Goal: Task Accomplishment & Management: Manage account settings

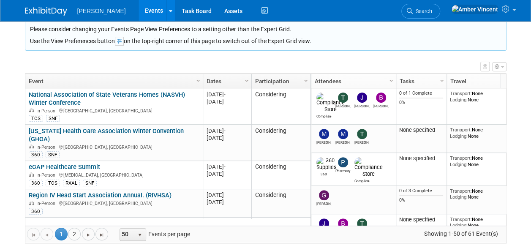
scroll to position [110, 0]
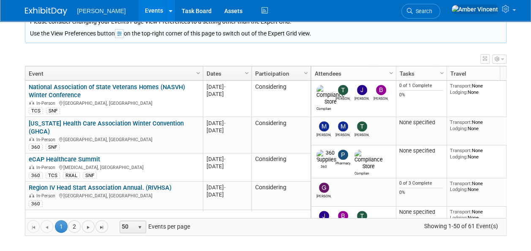
click at [116, 120] on link "[US_STATE] Health Care Association Winter Convention (GHCA)" at bounding box center [106, 128] width 155 height 16
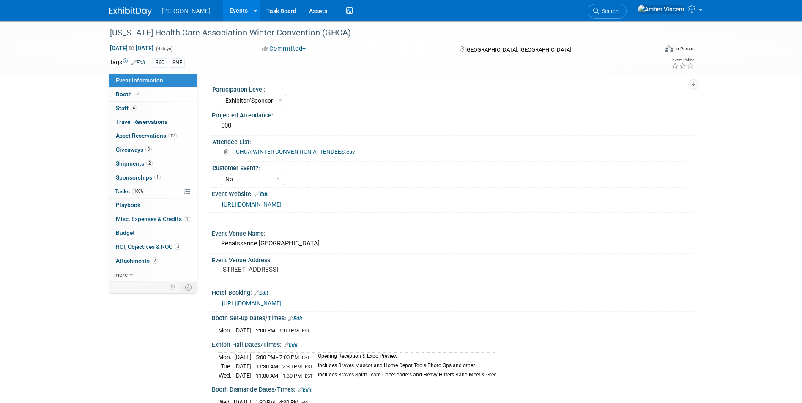
select select "Exhibitor/Sponsor"
select select "No"
click at [156, 137] on span "Asset Reservations 12" at bounding box center [146, 135] width 61 height 7
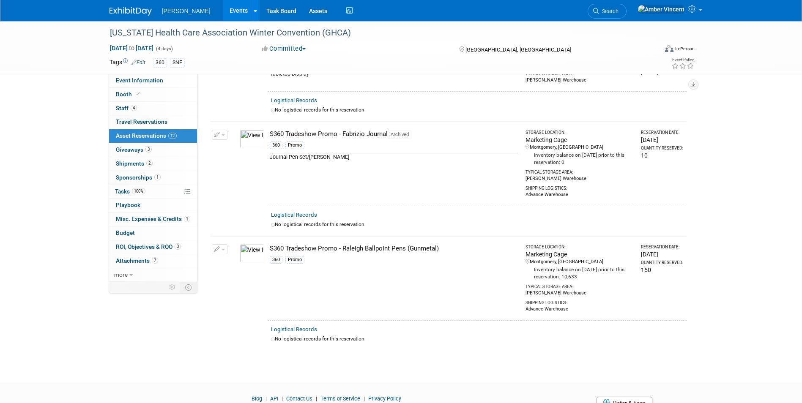
scroll to position [957, 0]
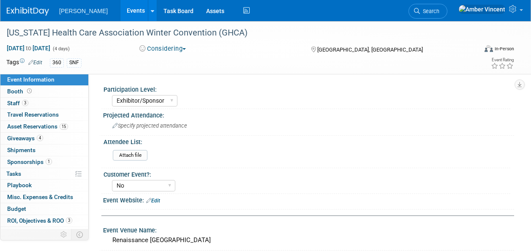
select select "Exhibitor/Sponsor"
select select "No"
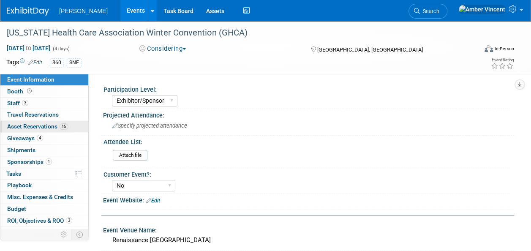
click at [35, 126] on span "Asset Reservations 15" at bounding box center [37, 126] width 61 height 7
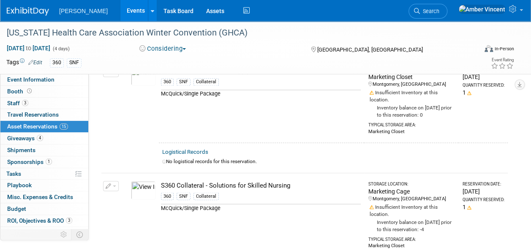
scroll to position [667, 0]
click at [121, 7] on link "Events" at bounding box center [136, 10] width 31 height 21
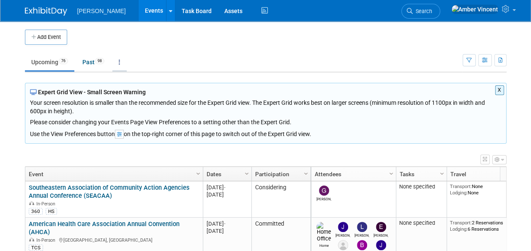
click at [121, 60] on icon at bounding box center [120, 62] width 2 height 6
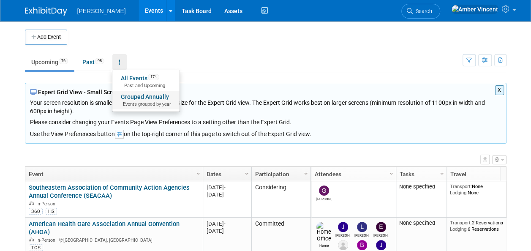
click at [126, 91] on link "Grouped Annually Events grouped by year" at bounding box center [145, 100] width 67 height 19
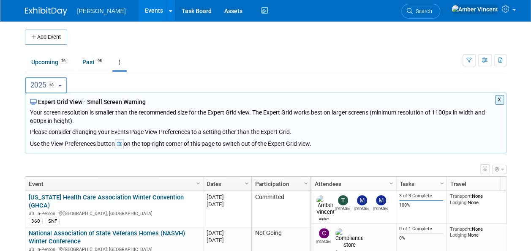
click at [68, 86] on button "2025 64" at bounding box center [46, 85] width 43 height 16
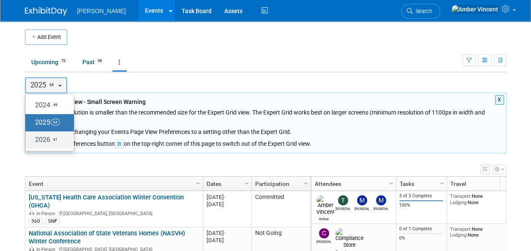
click at [54, 136] on span "61" at bounding box center [55, 139] width 9 height 7
click at [32, 137] on input "2026 61" at bounding box center [29, 139] width 5 height 5
select select "2026"
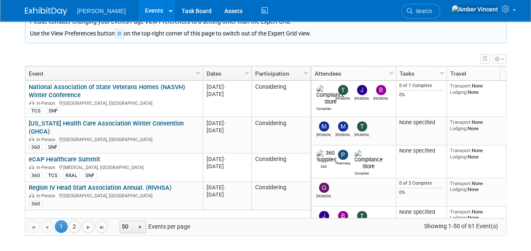
scroll to position [51, 0]
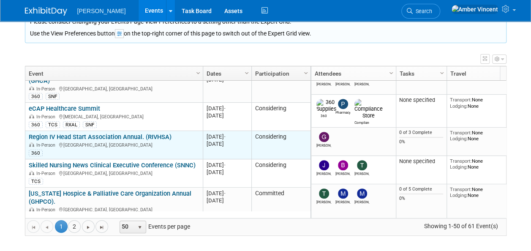
click at [164, 133] on link "Region IV Head Start Association Annual. (RIVHSA)" at bounding box center [100, 137] width 143 height 8
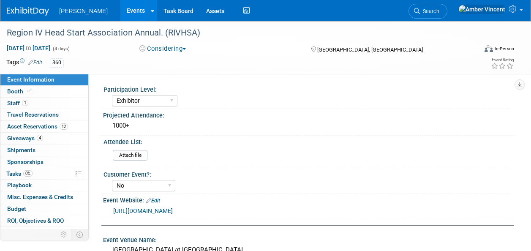
select select "Exhibitor"
select select "No"
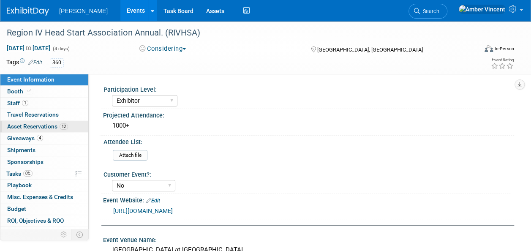
click at [18, 127] on span "Asset Reservations 12" at bounding box center [37, 126] width 61 height 7
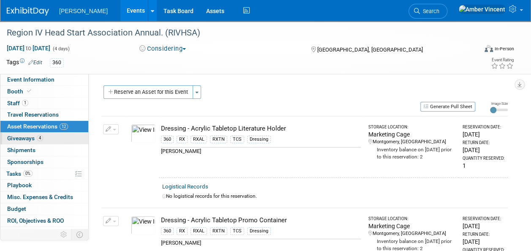
click at [35, 139] on span "Giveaways 4" at bounding box center [25, 138] width 36 height 7
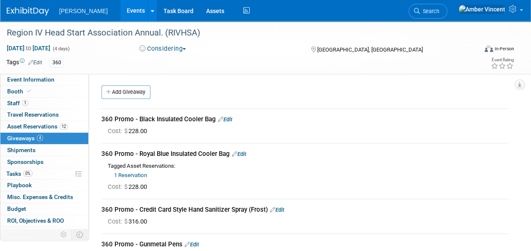
scroll to position [85, 0]
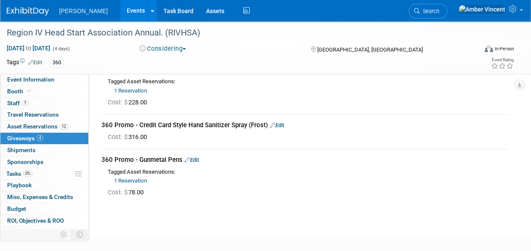
drag, startPoint x: 285, startPoint y: 124, endPoint x: 276, endPoint y: 129, distance: 9.8
click at [285, 124] on link "Edit" at bounding box center [277, 125] width 14 height 6
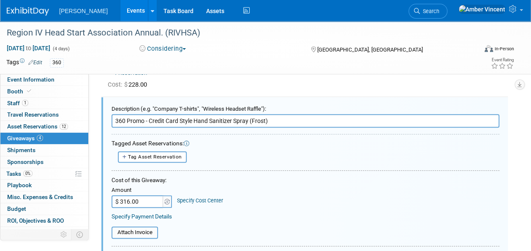
scroll to position [0, 0]
click at [177, 158] on span "Tag Asset Reservation" at bounding box center [155, 157] width 54 height 6
select select
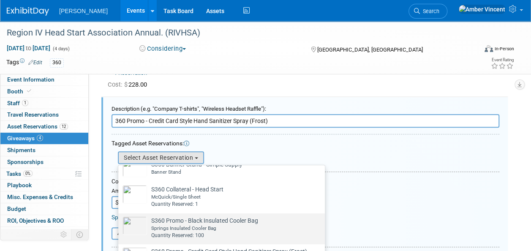
scroll to position [169, 0]
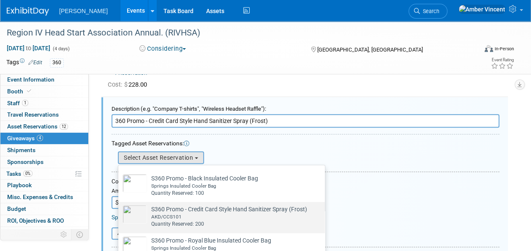
click at [188, 215] on div "AKD/CCS101" at bounding box center [229, 217] width 156 height 7
click at [120, 212] on input "S360 Promo - Credit Card Style Hand Sanitizer Spray (Frost) Already tagged in t…" at bounding box center [116, 209] width 5 height 5
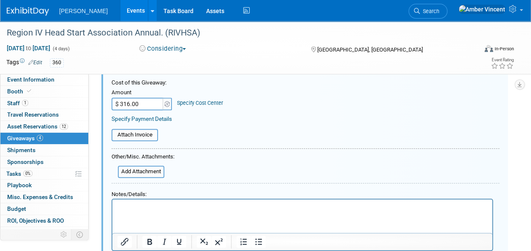
scroll to position [271, 0]
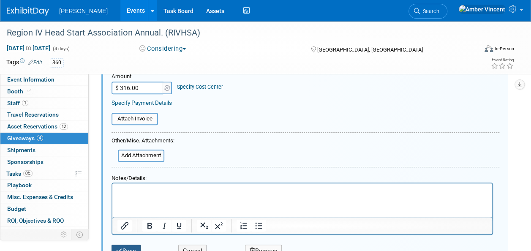
click at [128, 247] on button "Save" at bounding box center [126, 251] width 29 height 12
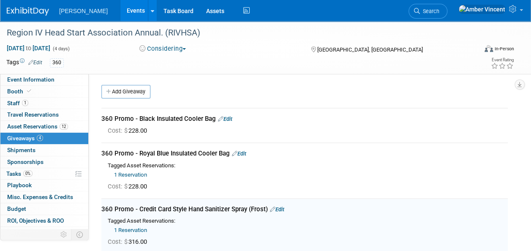
scroll to position [0, 0]
click at [229, 120] on link "Edit" at bounding box center [225, 119] width 14 height 6
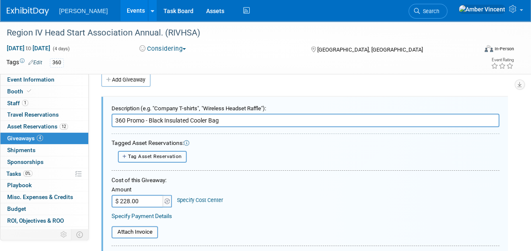
click at [179, 161] on button "Tag Asset Reservation" at bounding box center [152, 157] width 69 height 12
select select
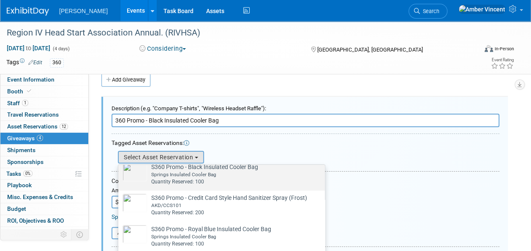
scroll to position [162, 0]
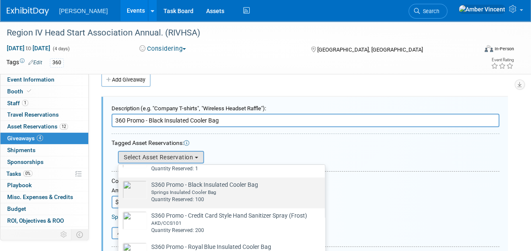
click at [170, 195] on div "Springs Insulated Cooler Bag" at bounding box center [204, 192] width 107 height 7
click at [120, 188] on input "S360 Promo - Black Insulated Cooler Bag Already tagged in this giveaway Springs…" at bounding box center [116, 184] width 5 height 5
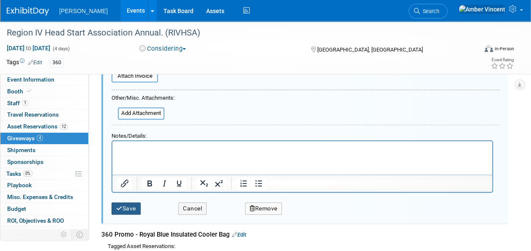
click at [131, 203] on button "Save" at bounding box center [126, 209] width 29 height 12
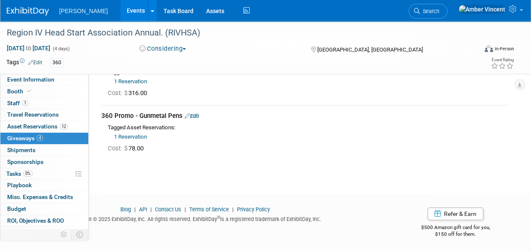
scroll to position [0, 0]
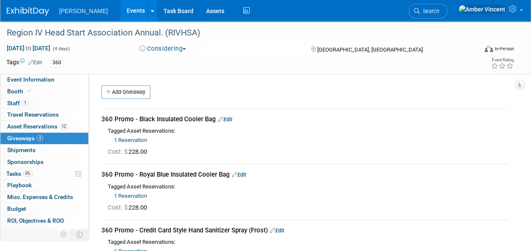
click at [121, 9] on link "Events" at bounding box center [136, 10] width 31 height 21
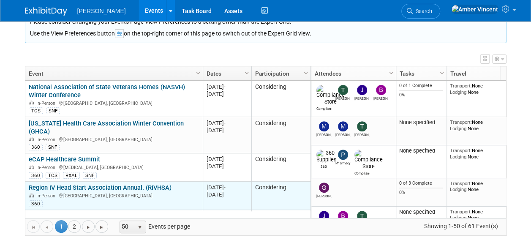
scroll to position [51, 0]
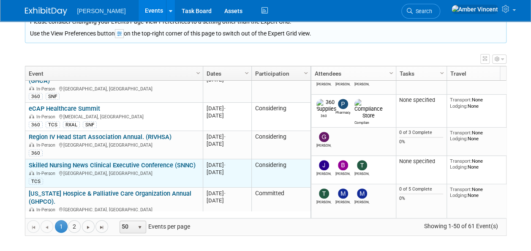
click at [157, 170] on div "In-Person Bonita Springs, FL" at bounding box center [114, 173] width 170 height 7
click at [158, 162] on link "Skilled Nursing News Clinical Executive Conference (SNNC)" at bounding box center [112, 166] width 167 height 8
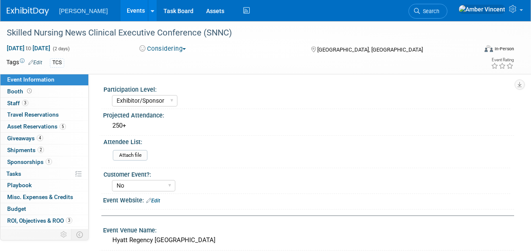
select select "Exhibitor/Sponsor"
select select "No"
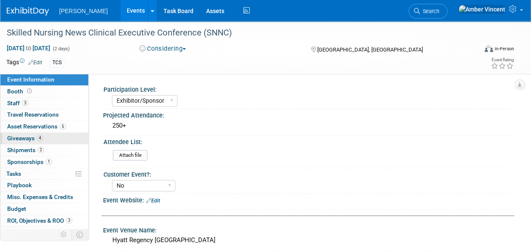
click at [42, 138] on span "4" at bounding box center [40, 138] width 6 height 6
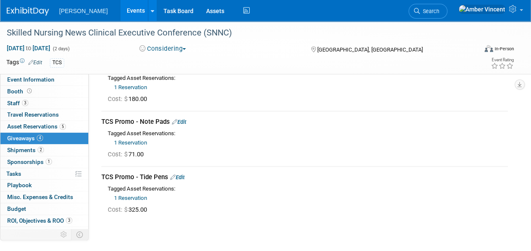
scroll to position [127, 0]
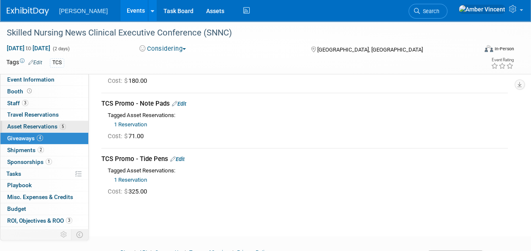
click at [31, 129] on span "Asset Reservations 5" at bounding box center [36, 126] width 59 height 7
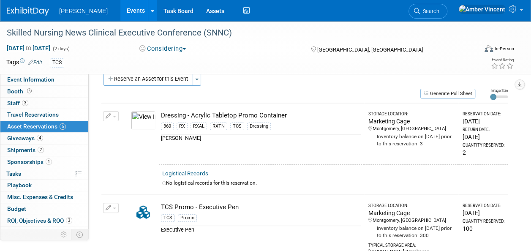
scroll to position [0, 0]
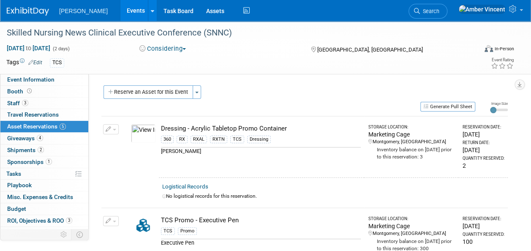
click at [174, 84] on div "Participation Level: Exhibitor Exhibitor/Sponsor Projected Attendance: 250+ Att…" at bounding box center [302, 161] width 426 height 175
click at [175, 93] on button "Reserve an Asset for this Event" at bounding box center [149, 92] width 90 height 14
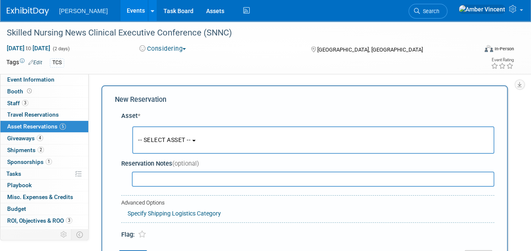
scroll to position [8, 0]
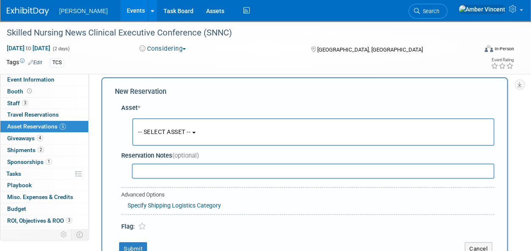
click at [208, 132] on button "-- SELECT ASSET --" at bounding box center [313, 131] width 362 height 27
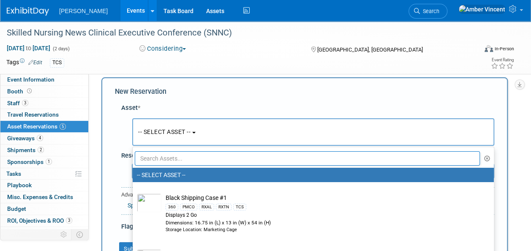
click at [217, 160] on input "text" at bounding box center [307, 158] width 345 height 14
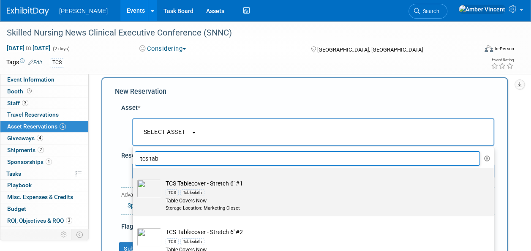
scroll to position [42, 0]
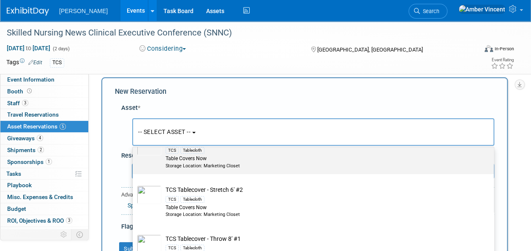
type input "tcs tab"
click at [222, 163] on div "Storage Location: Marketing Closet" at bounding box center [322, 166] width 312 height 7
click at [134, 136] on input "TCS Tablecover - Stretch 6' #1 TCS Tablecloth Table Covers Now Storage Location…" at bounding box center [131, 132] width 5 height 5
select select "10722533"
select select "1"
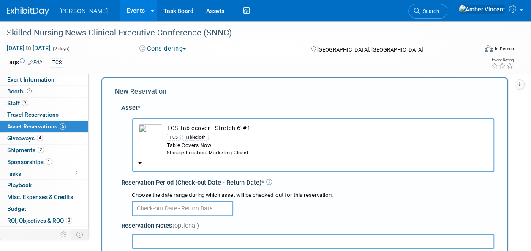
click at [185, 213] on input "text" at bounding box center [182, 208] width 101 height 15
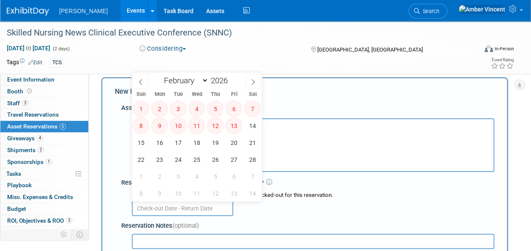
click at [342, 191] on div "Choose the date range during which asset will be checked-out for this reservati…" at bounding box center [310, 203] width 370 height 26
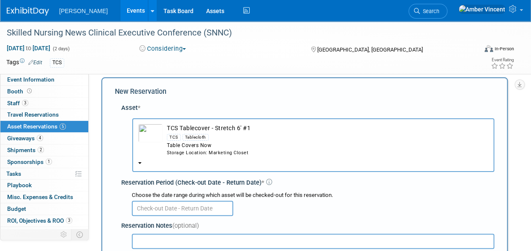
click at [205, 148] on div "Table Covers Now" at bounding box center [328, 145] width 322 height 7
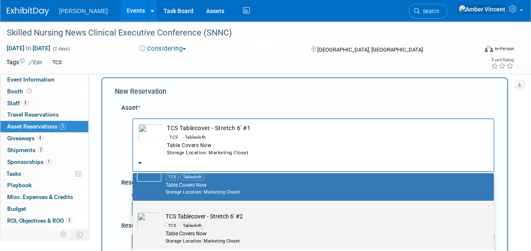
click at [208, 231] on div "Table Covers Now" at bounding box center [322, 233] width 312 height 7
click at [134, 211] on input "TCS Tablecover - Stretch 6' #2 TCS Tablecloth Table Covers Now Storage Location…" at bounding box center [131, 207] width 5 height 5
select select "10724055"
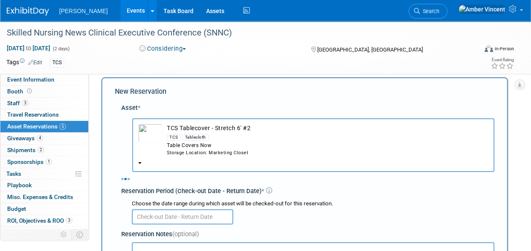
select select "1"
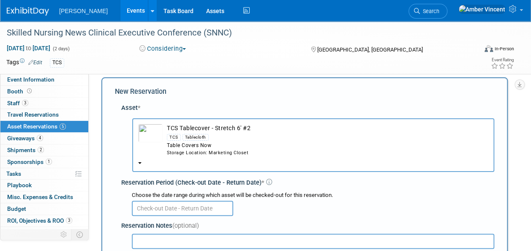
click at [197, 208] on input "text" at bounding box center [182, 208] width 101 height 15
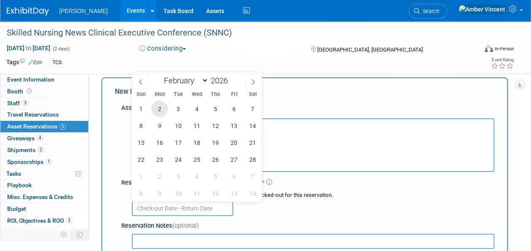
click at [162, 107] on span "2" at bounding box center [159, 109] width 16 height 16
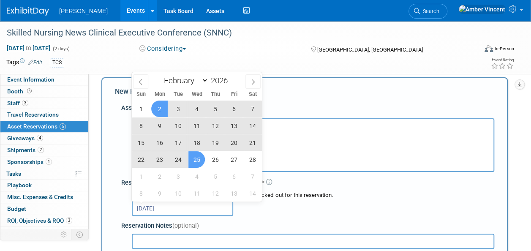
click at [200, 159] on span "25" at bounding box center [197, 159] width 16 height 16
type input "Feb 2, 2026 to Feb 25, 2026"
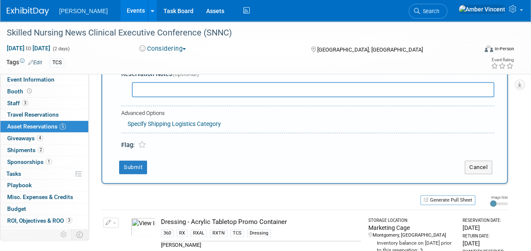
scroll to position [177, 0]
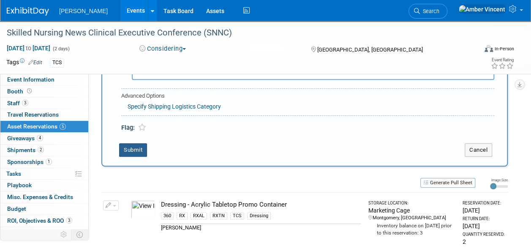
click at [135, 146] on button "Submit" at bounding box center [133, 150] width 28 height 14
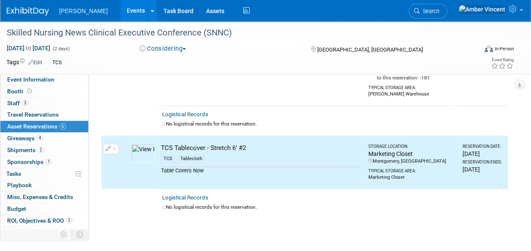
scroll to position [481, 0]
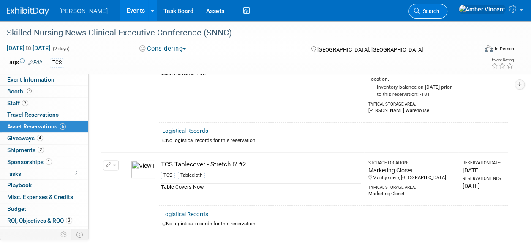
click at [448, 4] on link "Search" at bounding box center [428, 11] width 39 height 15
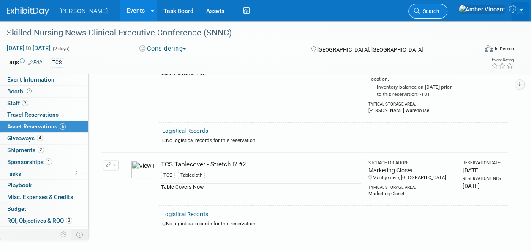
scroll to position [0, 0]
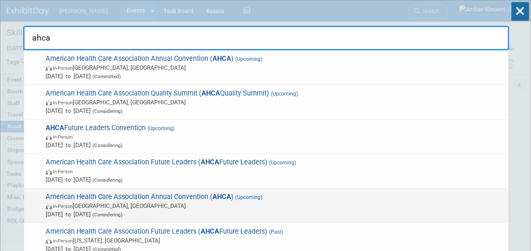
type input "ahca"
click at [184, 208] on span "In-Person Las Vegas, NV" at bounding box center [275, 206] width 459 height 8
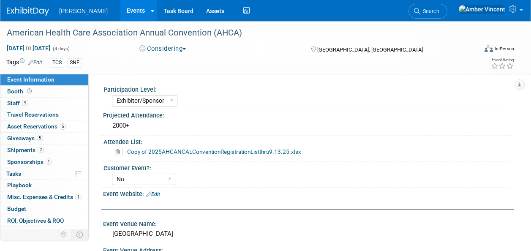
select select "Exhibitor/Sponsor"
select select "No"
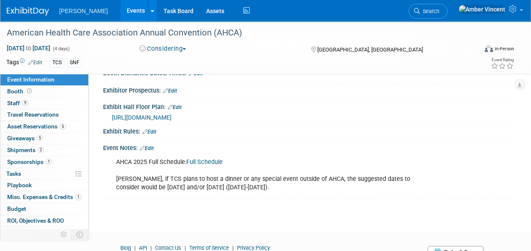
scroll to position [254, 0]
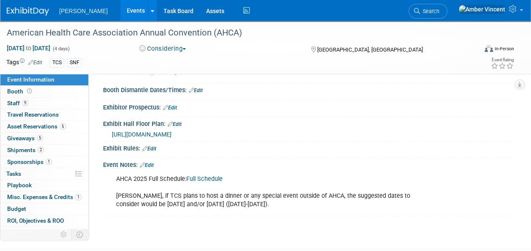
click at [177, 108] on link "Edit" at bounding box center [170, 108] width 14 height 6
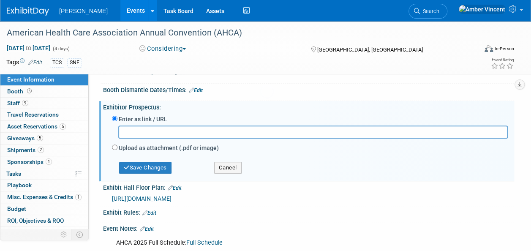
click at [114, 145] on input "Upload as attachment (.pdf or image)" at bounding box center [114, 147] width 5 height 5
radio input "true"
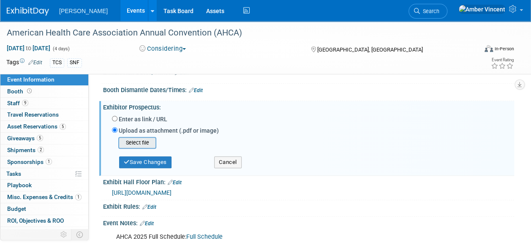
click at [137, 139] on input "file" at bounding box center [105, 143] width 101 height 10
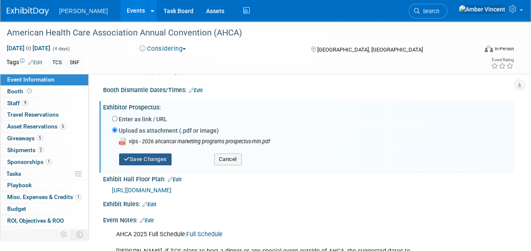
click at [166, 159] on button "Save Changes" at bounding box center [145, 159] width 52 height 12
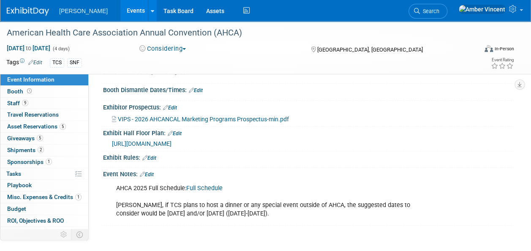
click at [152, 172] on link "Edit" at bounding box center [147, 175] width 14 height 6
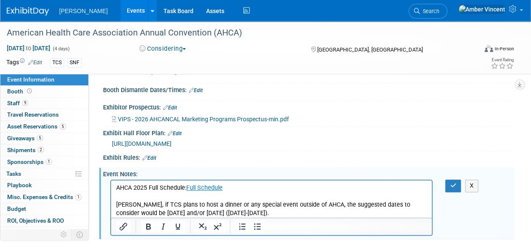
scroll to position [0, 0]
drag, startPoint x: 118, startPoint y: 186, endPoint x: 464, endPoint y: 407, distance: 410.6
click at [353, 218] on html "AHCA 2025 Full Schedule: Full Schedule Per Chris De Souza, if TCS plans to host…" at bounding box center [271, 199] width 321 height 37
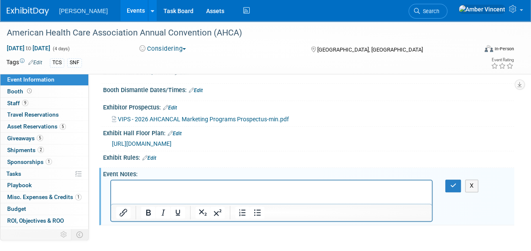
click at [182, 131] on link "Edit" at bounding box center [175, 134] width 14 height 6
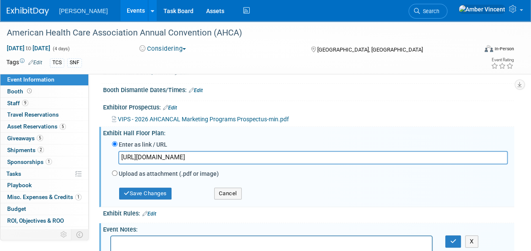
drag, startPoint x: 388, startPoint y: 156, endPoint x: 95, endPoint y: 155, distance: 293.0
click at [95, 155] on div "Event Information Event Info Booth Booth 9 Staff 9 Staff 0 Travel Reservations …" at bounding box center [265, 24] width 531 height 514
click at [132, 186] on div "Save Changes" at bounding box center [157, 189] width 102 height 19
click at [134, 188] on button "Save Changes" at bounding box center [145, 194] width 52 height 12
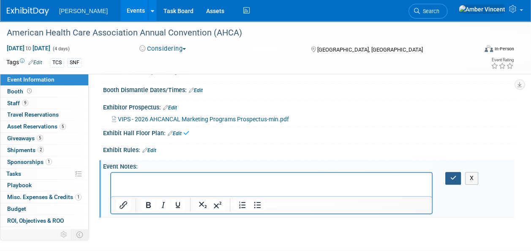
click at [452, 178] on icon "button" at bounding box center [453, 178] width 6 height 6
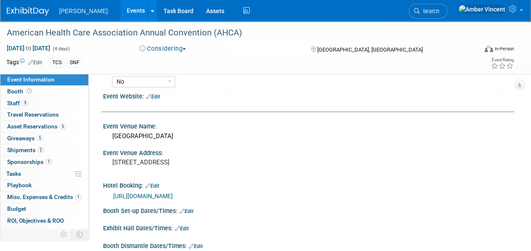
scroll to position [85, 0]
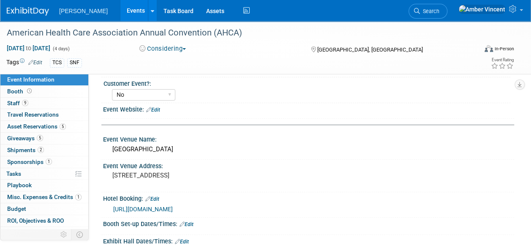
click at [156, 196] on link "Edit" at bounding box center [152, 199] width 14 height 6
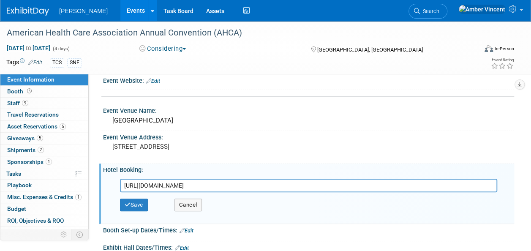
scroll to position [127, 0]
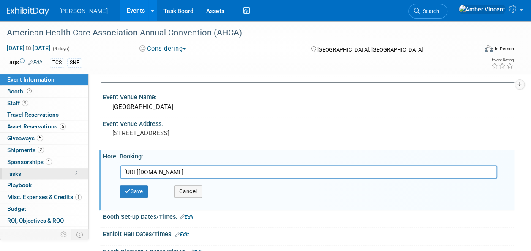
drag, startPoint x: 307, startPoint y: 171, endPoint x: 74, endPoint y: 167, distance: 233.0
click at [74, 167] on div "Event Information Event Info Booth Booth 9 Staff 9 Staff 0 Travel Reservations …" at bounding box center [265, 120] width 531 height 452
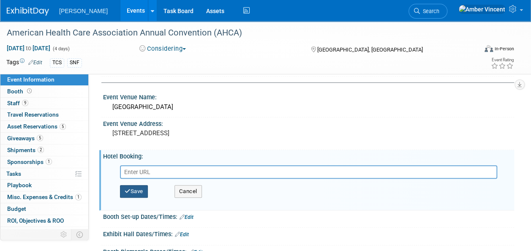
click at [126, 189] on icon "button" at bounding box center [128, 191] width 6 height 5
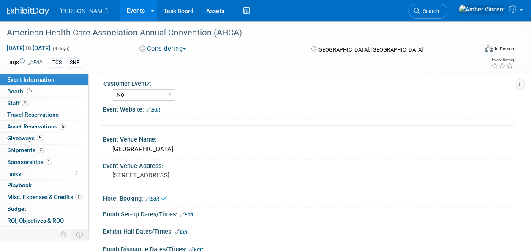
scroll to position [42, 0]
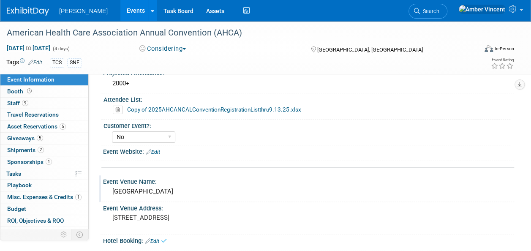
click at [151, 194] on div "Mandalay Bay" at bounding box center [309, 191] width 399 height 13
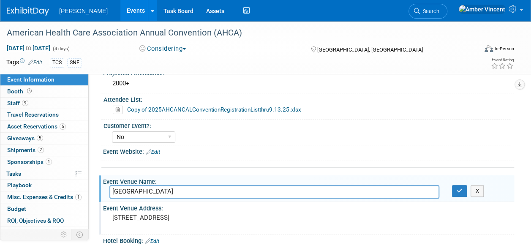
click at [153, 221] on pre "3950 South Las Vegas Boulevard Las Vegas, NV 89119" at bounding box center [188, 218] width 153 height 8
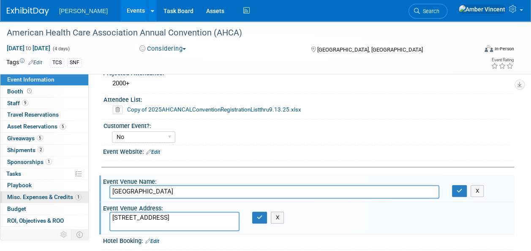
drag, startPoint x: 175, startPoint y: 225, endPoint x: 67, endPoint y: 196, distance: 112.0
click at [67, 196] on div "Event Information Event Info Booth Booth 9 Staff 9 Staff 0 Travel Reservations …" at bounding box center [265, 182] width 531 height 407
drag, startPoint x: 181, startPoint y: 196, endPoint x: 105, endPoint y: 182, distance: 77.5
click at [105, 182] on div "Event Venue Name: Mandalay Bay Mandalay Bay X" at bounding box center [306, 188] width 415 height 27
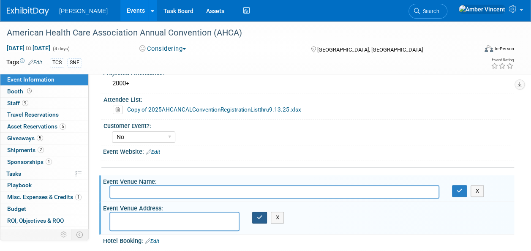
click at [255, 213] on button "button" at bounding box center [259, 218] width 15 height 12
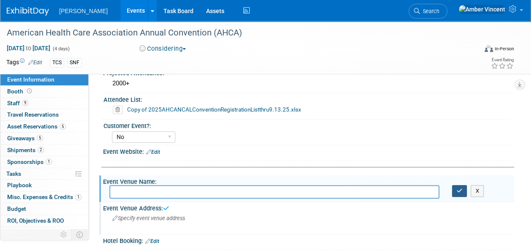
click at [465, 192] on button "button" at bounding box center [459, 191] width 15 height 12
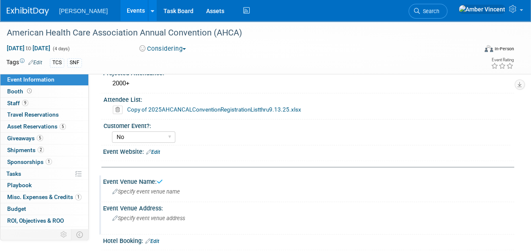
scroll to position [0, 0]
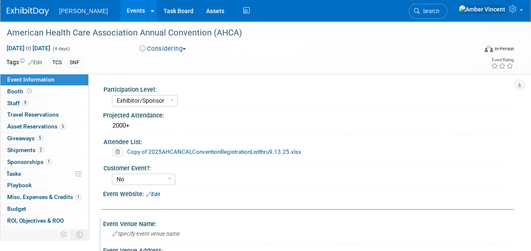
click at [120, 150] on icon at bounding box center [118, 152] width 10 height 8
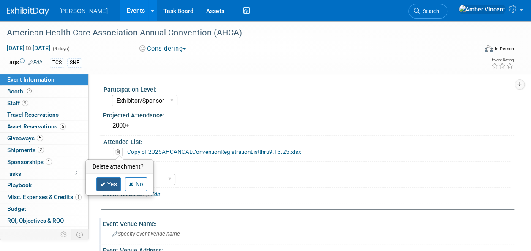
click at [107, 180] on link "Yes" at bounding box center [108, 185] width 25 height 14
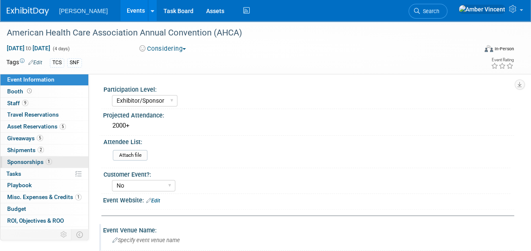
click at [37, 162] on span "Sponsorships 1" at bounding box center [29, 162] width 45 height 7
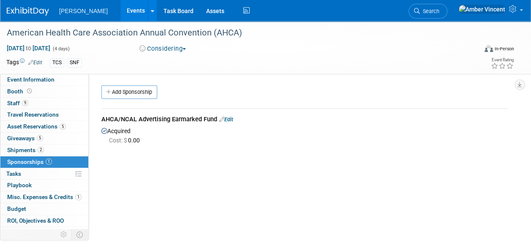
click at [230, 120] on link "Edit" at bounding box center [226, 119] width 14 height 6
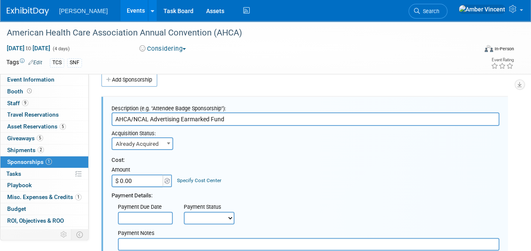
click at [156, 144] on span "Already Acquired" at bounding box center [142, 144] width 60 height 12
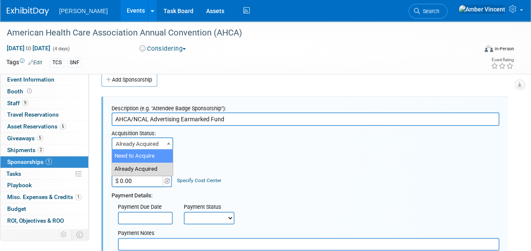
select select "1"
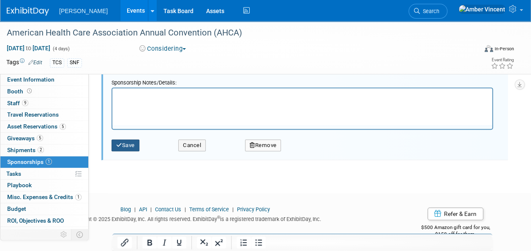
click at [129, 146] on button "Save" at bounding box center [126, 146] width 28 height 12
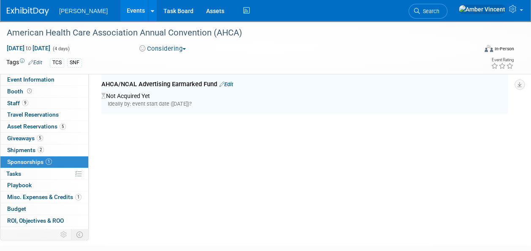
scroll to position [12, 0]
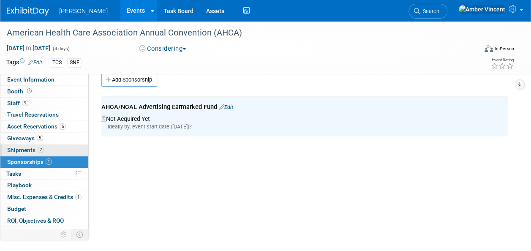
click at [33, 148] on span "Shipments 2" at bounding box center [25, 150] width 37 height 7
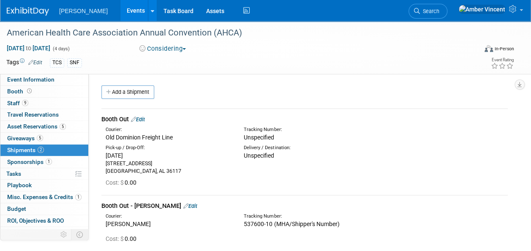
click at [145, 118] on link "Edit" at bounding box center [138, 119] width 14 height 6
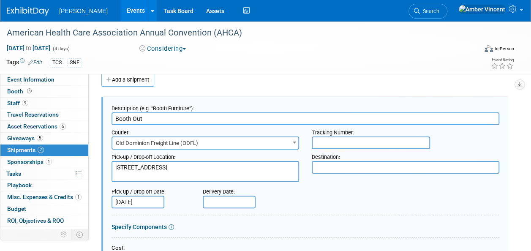
drag, startPoint x: 181, startPoint y: 175, endPoint x: 100, endPoint y: 150, distance: 84.2
click at [140, 194] on div "Pick-up / Drop-off Date:" at bounding box center [151, 189] width 79 height 11
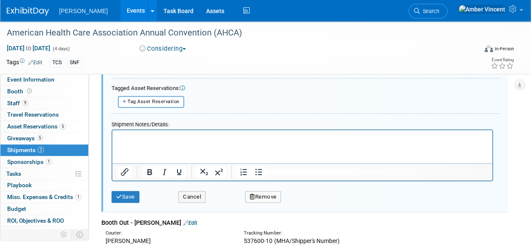
scroll to position [308, 0]
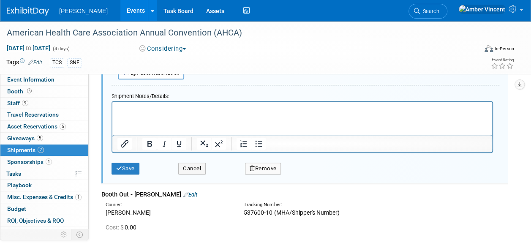
click at [134, 173] on div "Save Cancel Remove" at bounding box center [306, 166] width 388 height 26
click at [133, 168] on button "Save" at bounding box center [126, 169] width 28 height 12
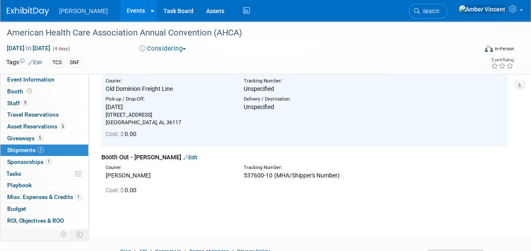
scroll to position [92, 0]
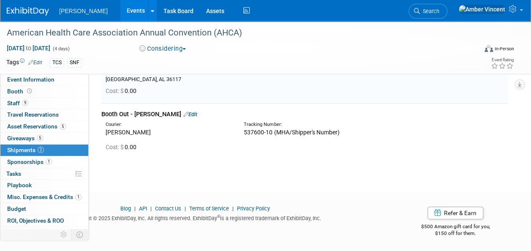
click at [196, 115] on link "Edit" at bounding box center [191, 114] width 14 height 6
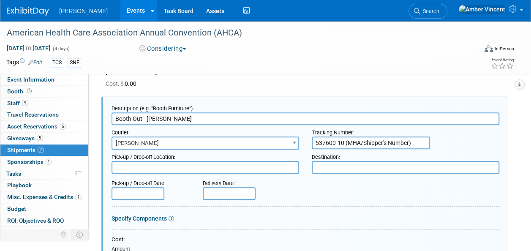
scroll to position [0, 0]
drag, startPoint x: 369, startPoint y: 140, endPoint x: 312, endPoint y: 142, distance: 56.7
click at [312, 142] on input "537600-10 (MHA/Shipper's Number)" at bounding box center [371, 143] width 118 height 13
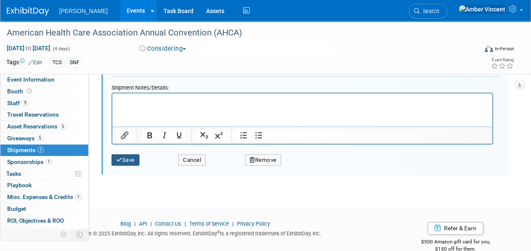
click at [113, 159] on button "Save" at bounding box center [126, 160] width 28 height 12
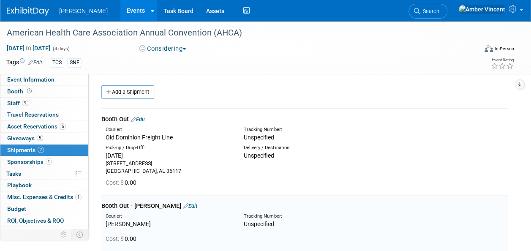
click at [440, 11] on span "Search" at bounding box center [429, 11] width 19 height 6
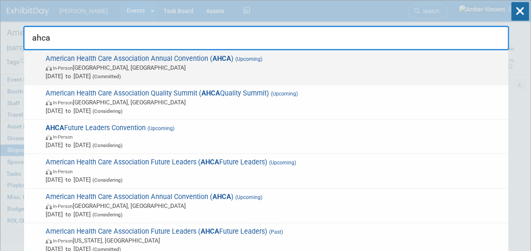
type input "ahca"
click at [147, 57] on span "American Health Care Association Annual Convention ( AHCA ) (Upcoming) In-Perso…" at bounding box center [273, 68] width 461 height 26
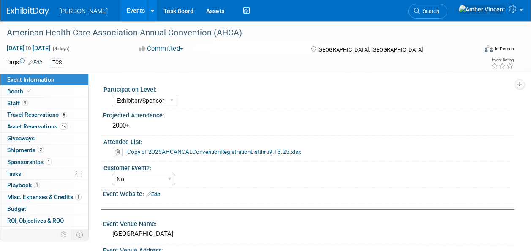
select select "Exhibitor/Sponsor"
select select "No"
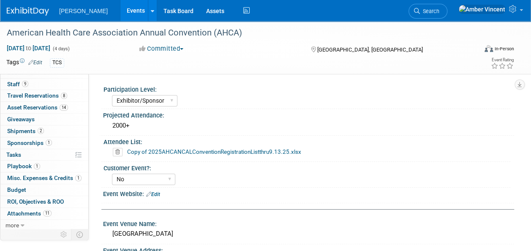
click at [121, 7] on link "Events" at bounding box center [136, 10] width 31 height 21
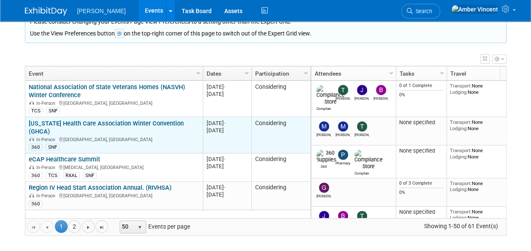
scroll to position [51, 0]
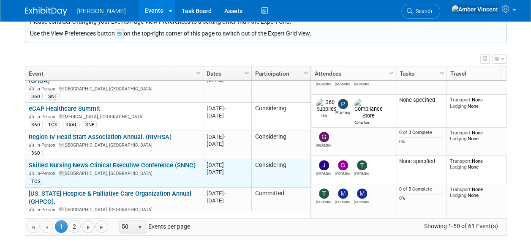
drag, startPoint x: 134, startPoint y: 163, endPoint x: 131, endPoint y: 157, distance: 7.0
click at [134, 170] on div "In-Person Bonita Springs, FL" at bounding box center [114, 173] width 170 height 7
click at [148, 162] on div "Skilled Nursing News Clinical Executive Conference (SNNC) In-Person Bonita Spri…" at bounding box center [114, 173] width 170 height 23
click at [148, 162] on link "Skilled Nursing News Clinical Executive Conference (SNNC)" at bounding box center [112, 166] width 167 height 8
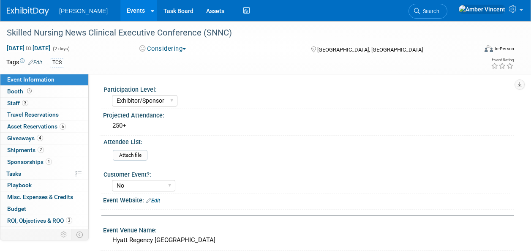
select select "Exhibitor/Sponsor"
select select "No"
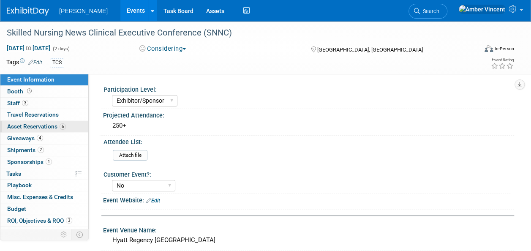
click at [61, 127] on span "6" at bounding box center [63, 126] width 6 height 6
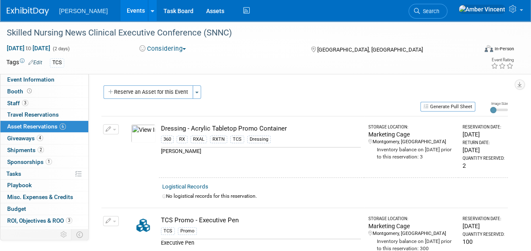
drag, startPoint x: 153, startPoint y: 89, endPoint x: 156, endPoint y: 94, distance: 5.7
click at [153, 89] on button "Reserve an Asset for this Event" at bounding box center [149, 92] width 90 height 14
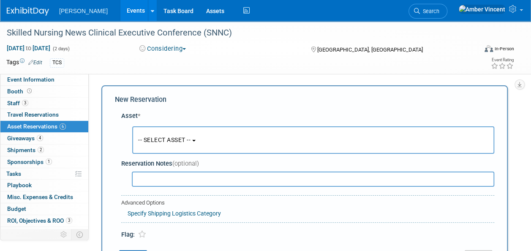
scroll to position [8, 0]
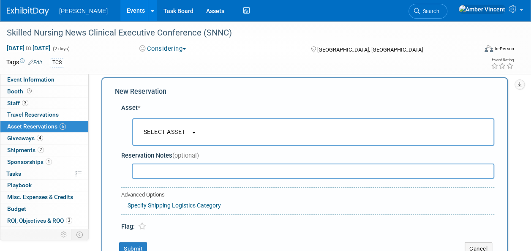
click at [176, 120] on button "-- SELECT ASSET --" at bounding box center [313, 131] width 362 height 27
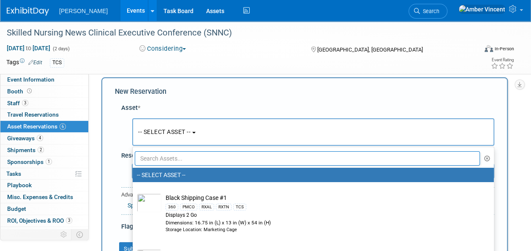
click at [178, 153] on input "text" at bounding box center [307, 158] width 345 height 14
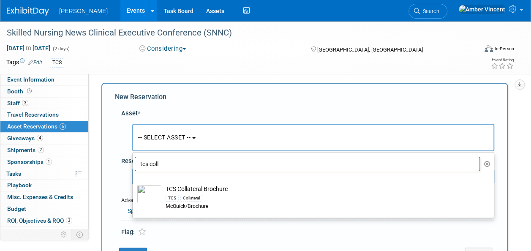
scroll to position [0, 0]
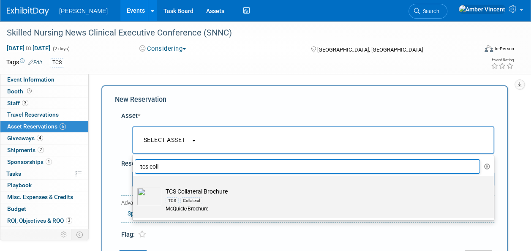
type input "tcs coll"
click at [177, 188] on td "TCS Collateral Brochure TCS Collateral McQuick/Brochure" at bounding box center [320, 200] width 316 height 26
click at [167, 197] on div "TCS Collateral" at bounding box center [322, 201] width 312 height 10
click at [134, 186] on input "TCS Collateral Brochure TCS Collateral McQuick/Brochure" at bounding box center [131, 183] width 5 height 5
type input "2026"
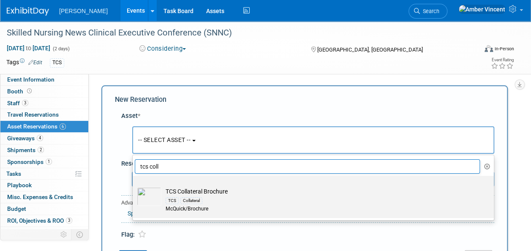
select select "10722522"
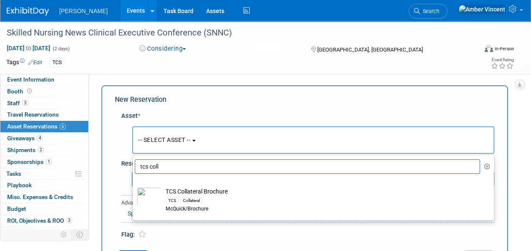
select select "1"
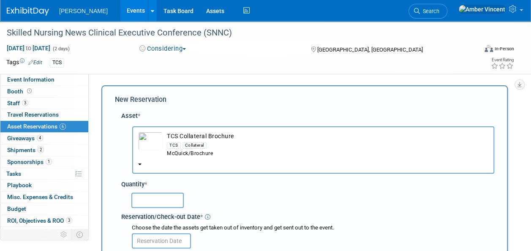
click at [160, 198] on input "text" at bounding box center [157, 200] width 52 height 15
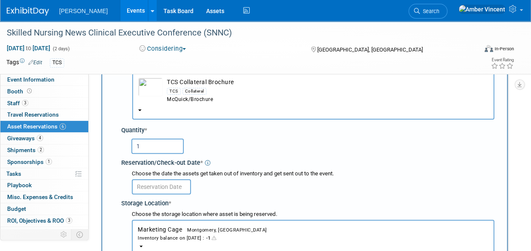
scroll to position [85, 0]
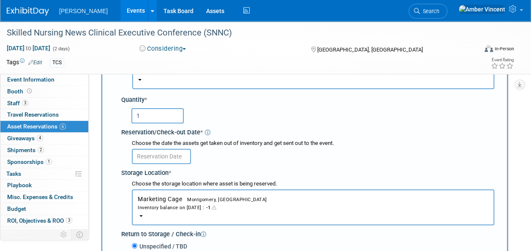
type input "1"
click at [161, 155] on input "text" at bounding box center [161, 156] width 59 height 15
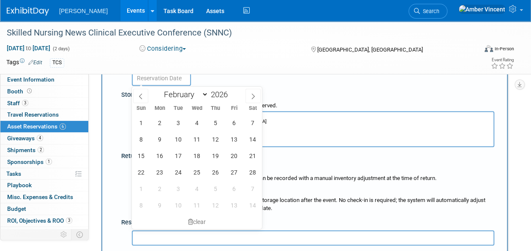
scroll to position [169, 0]
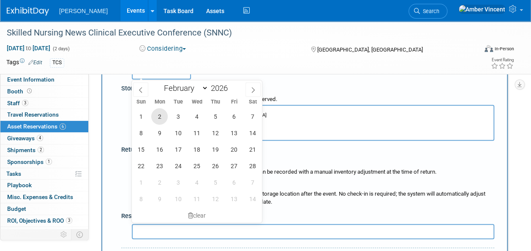
click at [159, 119] on span "2" at bounding box center [159, 116] width 16 height 16
type input "[DATE]"
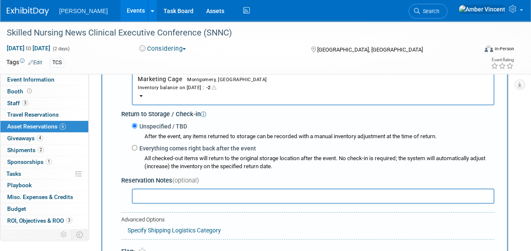
scroll to position [296, 0]
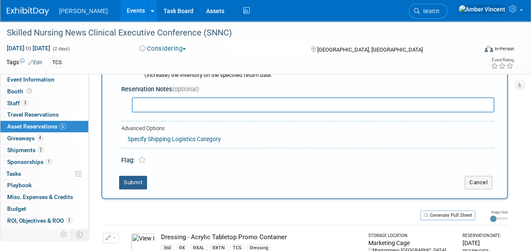
click at [142, 179] on button "Submit" at bounding box center [133, 183] width 28 height 14
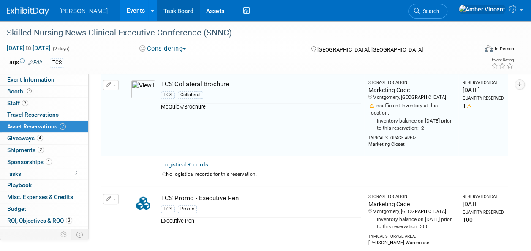
scroll to position [73, 0]
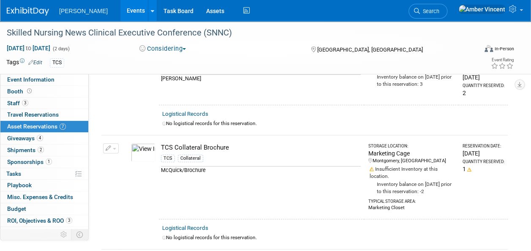
click at [121, 10] on link "Events" at bounding box center [136, 10] width 31 height 21
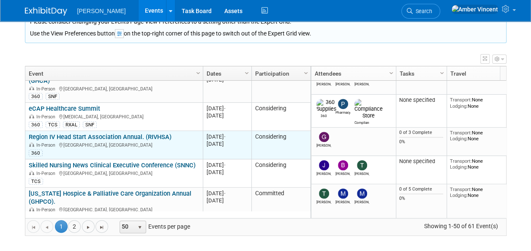
scroll to position [101, 0]
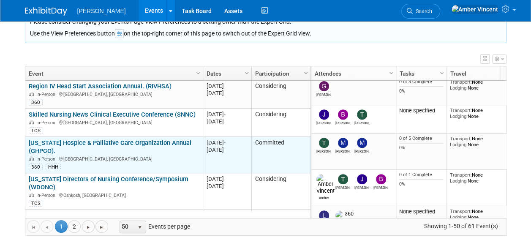
click at [164, 139] on link "[US_STATE] Hospice & Palliative Care Organization Annual (GHPCO)." at bounding box center [110, 147] width 163 height 16
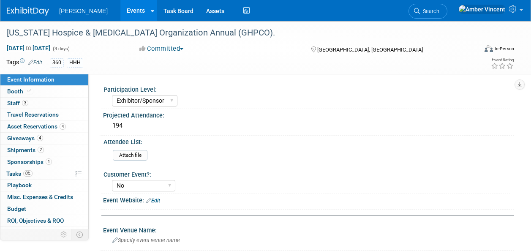
select select "Exhibitor/Sponsor"
select select "No"
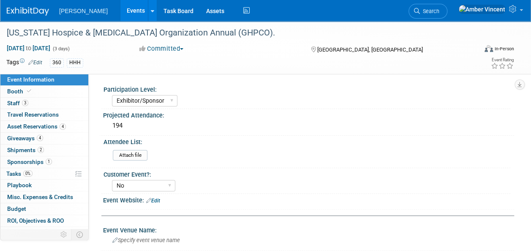
scroll to position [42, 0]
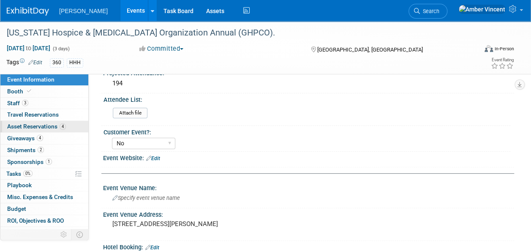
click at [47, 127] on span "Asset Reservations 4" at bounding box center [36, 126] width 59 height 7
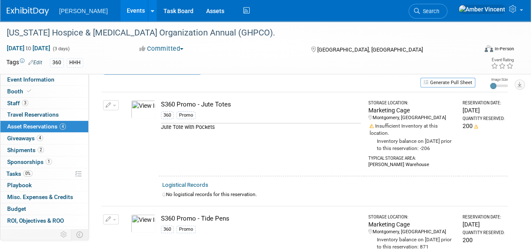
scroll to position [0, 0]
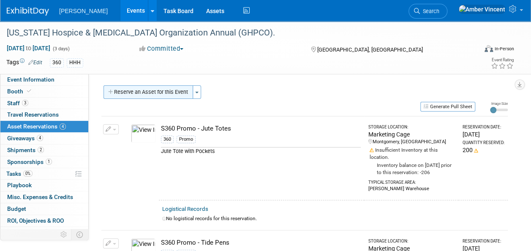
click at [161, 87] on button "Reserve an Asset for this Event" at bounding box center [149, 92] width 90 height 14
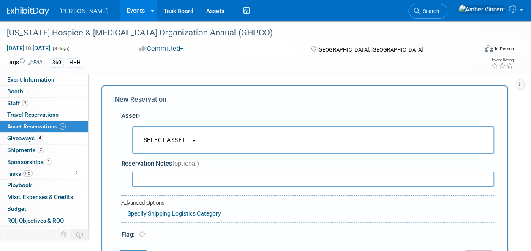
scroll to position [8, 0]
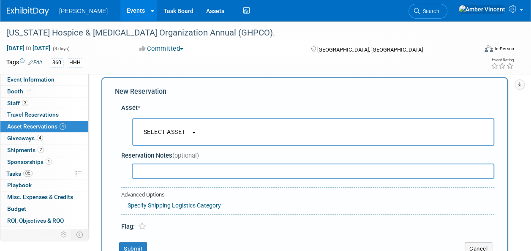
drag, startPoint x: 163, startPoint y: 133, endPoint x: 166, endPoint y: 142, distance: 9.6
click at [163, 133] on span "-- SELECT ASSET --" at bounding box center [164, 132] width 52 height 7
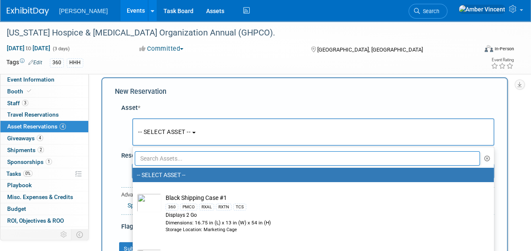
click at [173, 157] on input "text" at bounding box center [307, 158] width 345 height 14
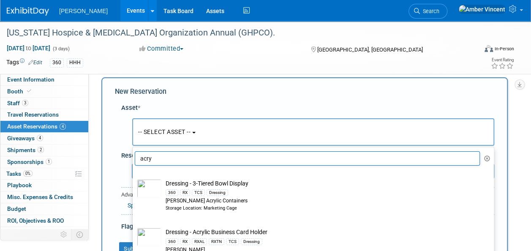
scroll to position [85, 0]
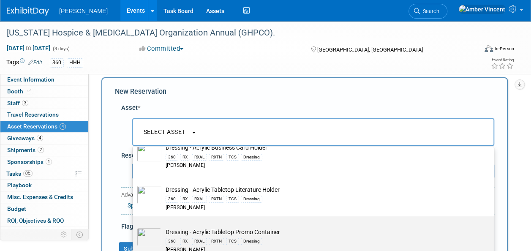
type input "acry"
click at [182, 231] on td "Dressing - Acrylic Tabletop Promo Container 360 RX RXAL RXTN TCS Dressing Azar" at bounding box center [320, 241] width 316 height 26
click at [134, 227] on input "Dressing - Acrylic Tabletop Promo Container 360 RX RXAL RXTN TCS Dressing Azar" at bounding box center [131, 223] width 5 height 5
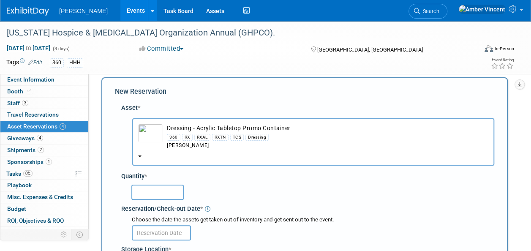
select select "10724000"
click at [168, 199] on input "text" at bounding box center [157, 192] width 52 height 15
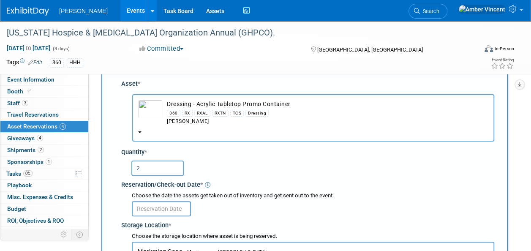
scroll to position [50, 0]
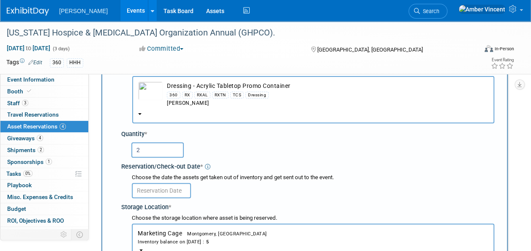
type input "2"
click at [169, 194] on input "text" at bounding box center [161, 190] width 59 height 15
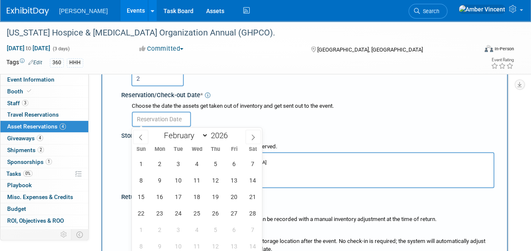
scroll to position [135, 0]
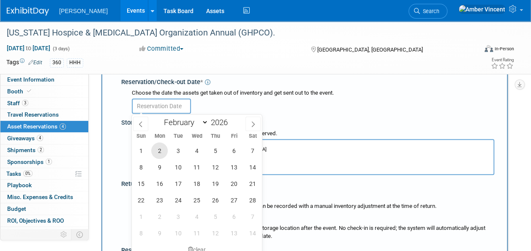
click at [160, 147] on span "2" at bounding box center [159, 150] width 16 height 16
type input "Feb 2, 2026"
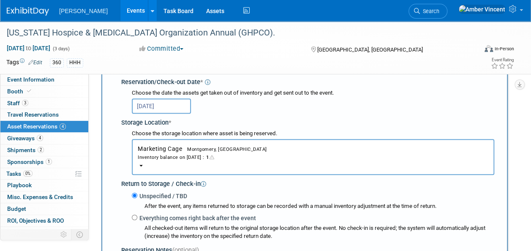
scroll to position [177, 0]
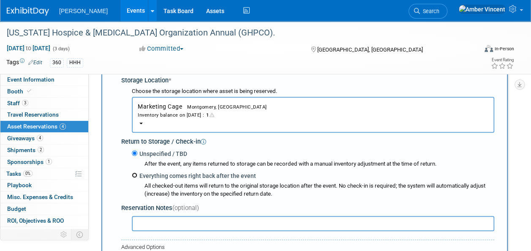
click at [134, 174] on input "Everything comes right back after the event" at bounding box center [134, 175] width 5 height 5
radio input "true"
type input "2026"
select select "1"
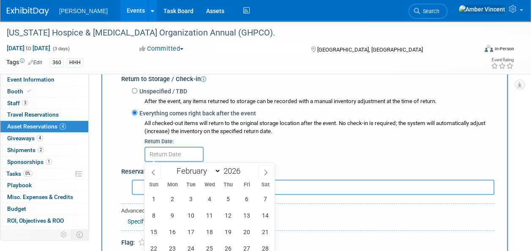
scroll to position [262, 0]
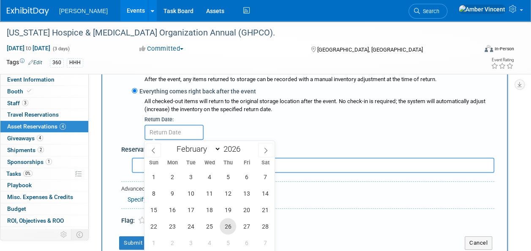
click at [231, 225] on span "26" at bounding box center [228, 226] width 16 height 16
type input "Feb 26, 2026"
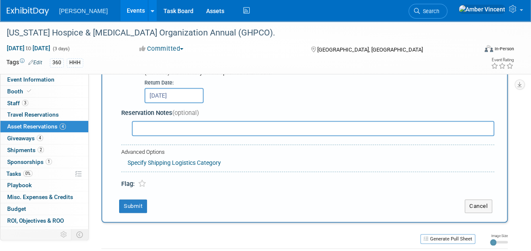
scroll to position [304, 0]
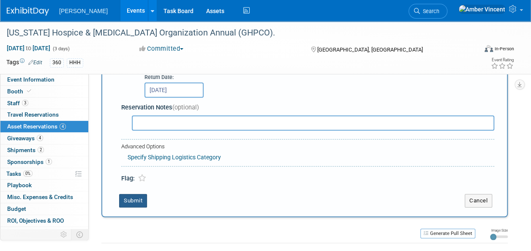
click at [139, 198] on button "Submit" at bounding box center [133, 201] width 28 height 14
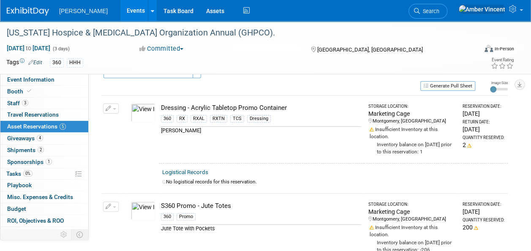
scroll to position [0, 0]
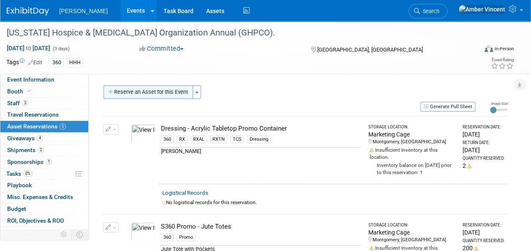
click at [171, 92] on button "Reserve an Asset for this Event" at bounding box center [149, 92] width 90 height 14
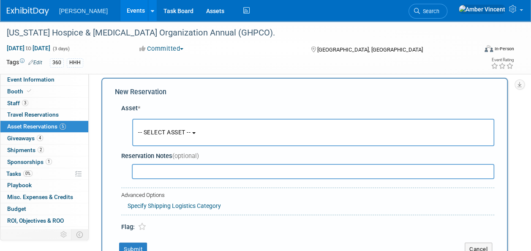
scroll to position [8, 0]
click at [155, 128] on button "-- SELECT ASSET --" at bounding box center [313, 131] width 362 height 27
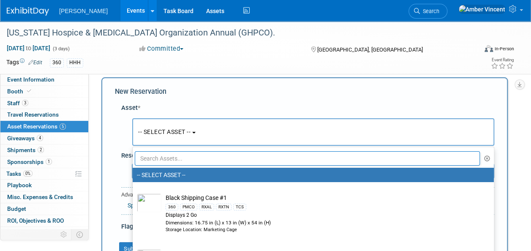
click at [159, 159] on input "text" at bounding box center [307, 158] width 345 height 14
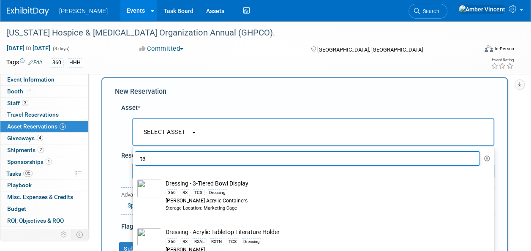
type input "t"
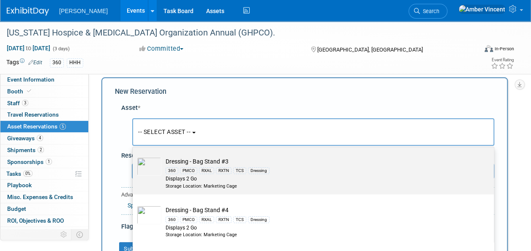
scroll to position [127, 0]
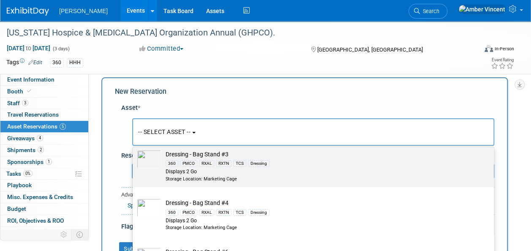
type input "bag"
click at [228, 164] on div "RXTN" at bounding box center [224, 163] width 16 height 7
click at [134, 149] on input "Dressing - Bag Stand #3 360 PMCO RXAL RXTN TCS Dressing Displays 2 Go Storage L…" at bounding box center [131, 145] width 5 height 5
select select "10722739"
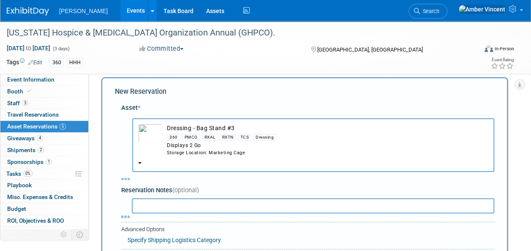
select select "1"
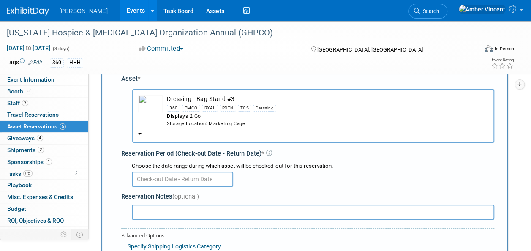
scroll to position [50, 0]
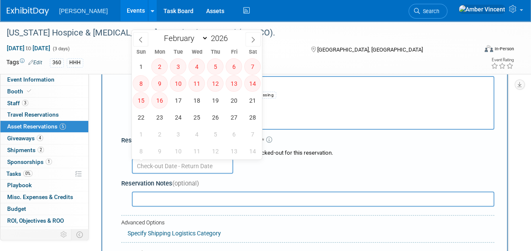
click at [205, 166] on input "text" at bounding box center [182, 166] width 101 height 15
click at [200, 162] on input "text" at bounding box center [182, 166] width 101 height 15
click at [290, 180] on div "Reservation Notes (optional)" at bounding box center [307, 183] width 373 height 9
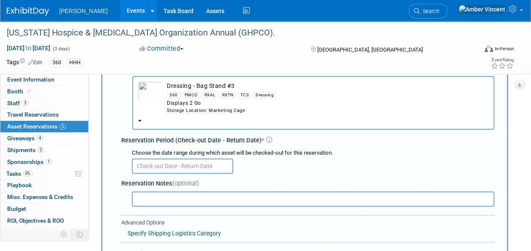
click at [199, 118] on button "Dressing - Bag Stand #3 360 PMCO RXAL RXTN TCS Dressing Displays 2 Go Storage L…" at bounding box center [313, 103] width 362 height 54
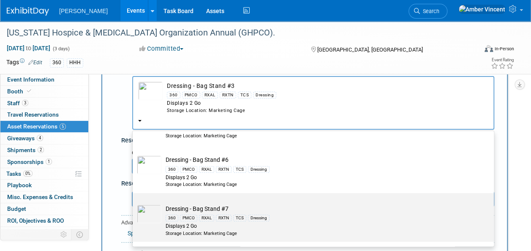
scroll to position [211, 0]
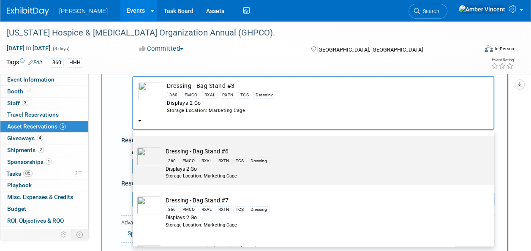
click at [204, 163] on div "RXAL" at bounding box center [206, 161] width 15 height 7
click at [134, 146] on input "Dressing - Bag Stand #6 360 PMCO RXAL RXTN TCS Dressing Displays 2 Go Storage L…" at bounding box center [131, 142] width 5 height 5
select select "10725918"
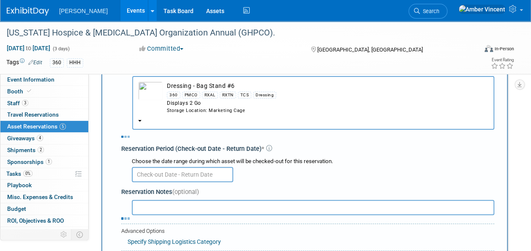
select select "1"
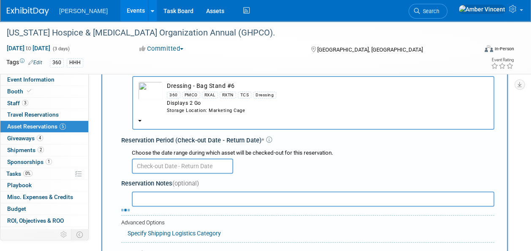
click at [195, 169] on input "text" at bounding box center [182, 166] width 101 height 15
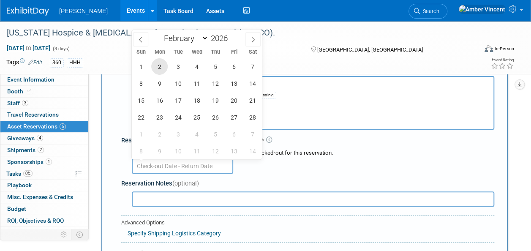
click at [163, 67] on span "2" at bounding box center [159, 66] width 16 height 16
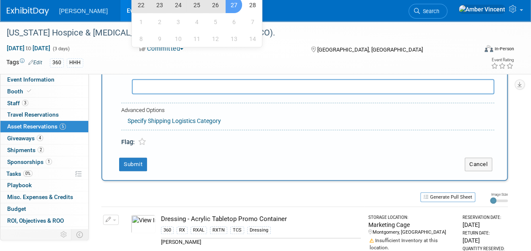
scroll to position [93, 0]
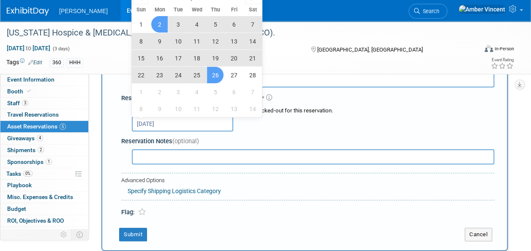
click at [219, 76] on span "26" at bounding box center [215, 75] width 16 height 16
type input "Feb 2, 2026 to Feb 26, 2026"
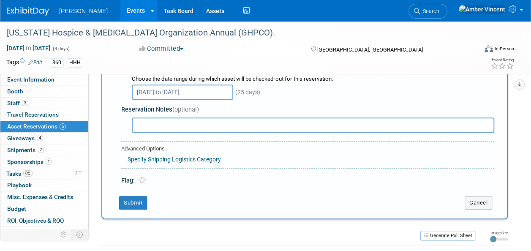
scroll to position [135, 0]
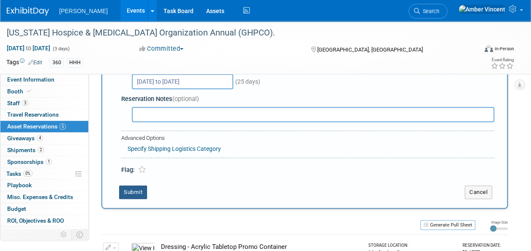
click at [134, 191] on button "Submit" at bounding box center [133, 193] width 28 height 14
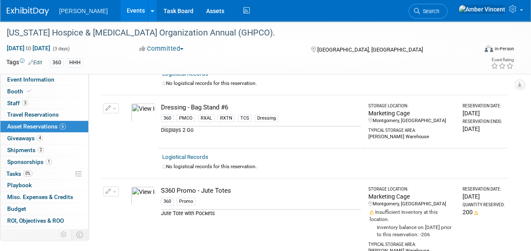
scroll to position [0, 0]
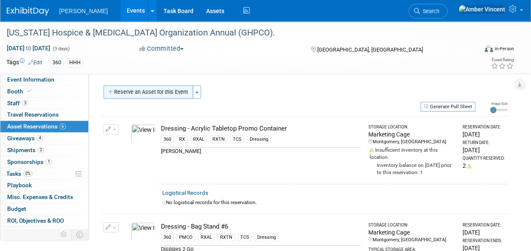
click at [178, 95] on button "Reserve an Asset for this Event" at bounding box center [149, 92] width 90 height 14
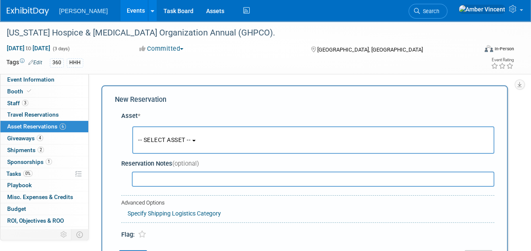
scroll to position [8, 0]
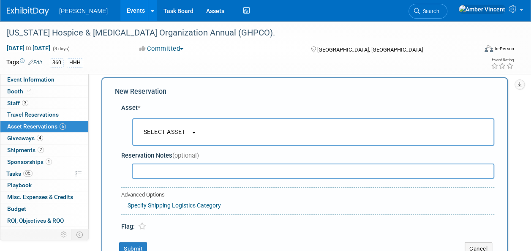
click at [166, 133] on span "-- SELECT ASSET --" at bounding box center [164, 132] width 52 height 7
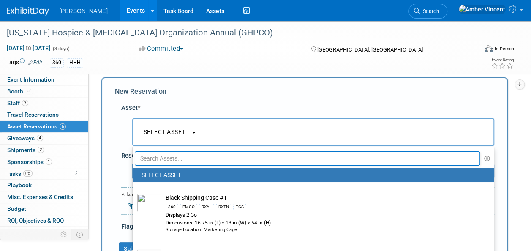
click at [167, 156] on input "text" at bounding box center [307, 158] width 345 height 14
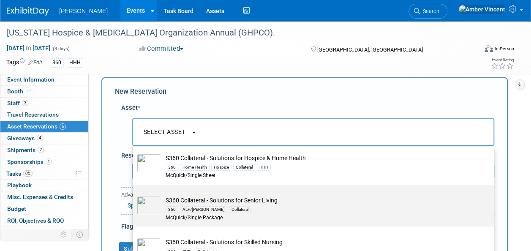
scroll to position [160, 0]
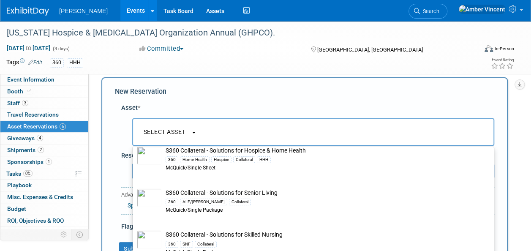
type input "s360 coll"
click at [493, 101] on div "Asset * -- SELECT ASSET --" at bounding box center [305, 165] width 380 height 132
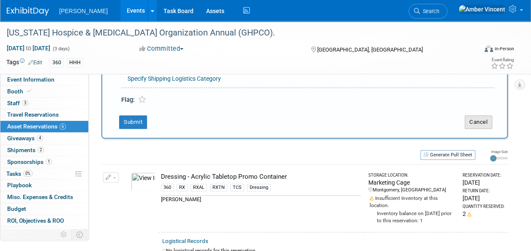
click at [483, 124] on button "Cancel" at bounding box center [478, 122] width 27 height 14
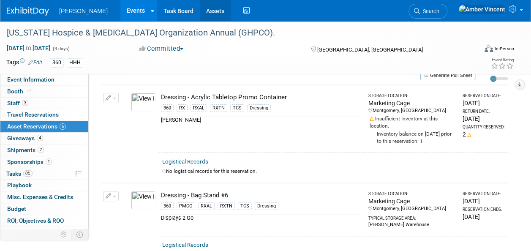
scroll to position [0, 0]
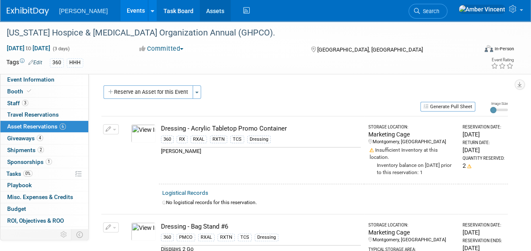
click at [200, 15] on link "Assets" at bounding box center [215, 10] width 31 height 21
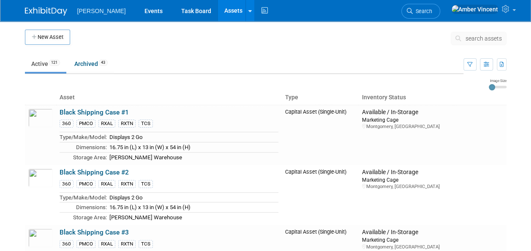
click at [474, 37] on span "search assets" at bounding box center [484, 38] width 36 height 7
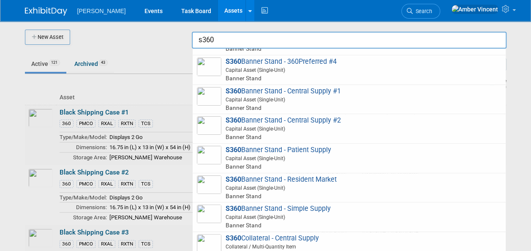
scroll to position [85, 0]
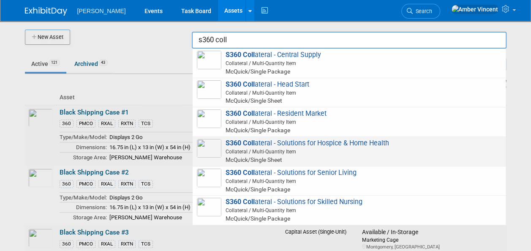
click at [287, 149] on span "Collateral / Multi-Quantity Item" at bounding box center [351, 152] width 302 height 8
type input "S360 Collateral - Solutions for Hospice & Home Health"
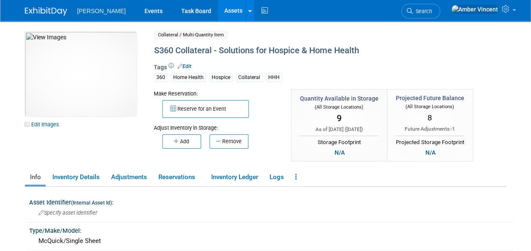
click at [218, 14] on link "Assets" at bounding box center [233, 10] width 31 height 21
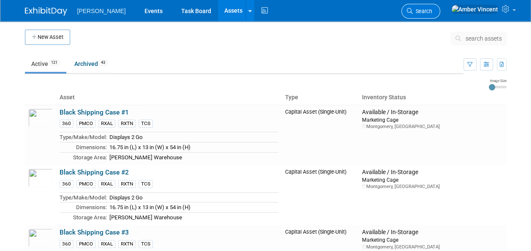
click at [441, 15] on link "Search" at bounding box center [421, 11] width 39 height 15
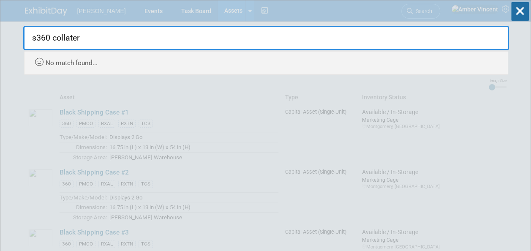
type input "s360 collater"
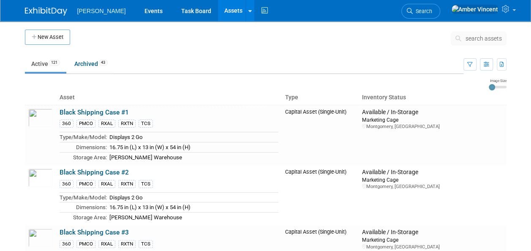
click at [486, 40] on span "search assets" at bounding box center [484, 38] width 36 height 7
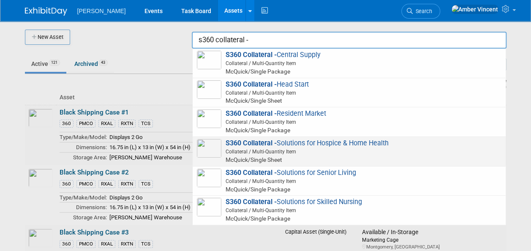
click at [300, 153] on span "Collateral / Multi-Quantity Item" at bounding box center [351, 152] width 302 height 8
type input "S360 Collateral - Solutions for Hospice & Home Health"
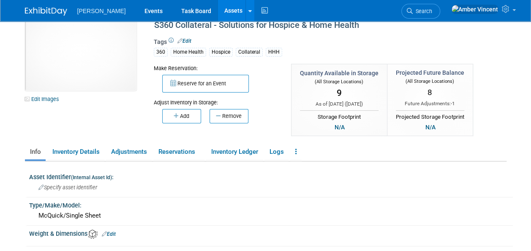
scroll to position [42, 0]
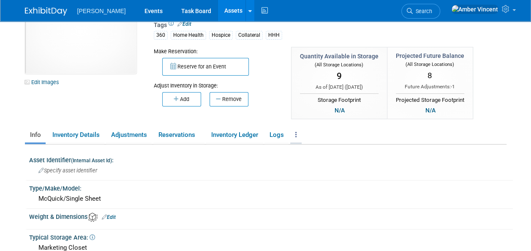
click at [302, 136] on link at bounding box center [295, 135] width 11 height 15
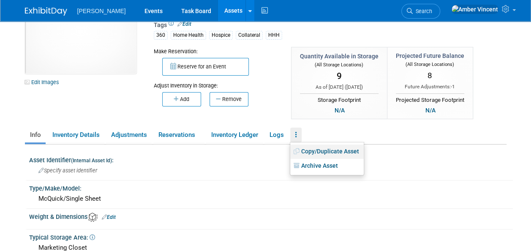
click at [325, 152] on link "Copy/Duplicate Asset" at bounding box center [327, 152] width 74 height 14
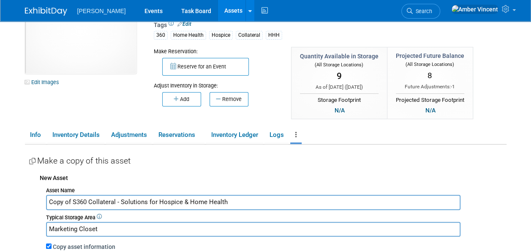
drag, startPoint x: 71, startPoint y: 200, endPoint x: 26, endPoint y: 192, distance: 46.1
click at [28, 193] on div "Asset Identifier (Internal Asset Id) : Specify asset identifier Type/Make/Model…" at bounding box center [266, 250] width 482 height 211
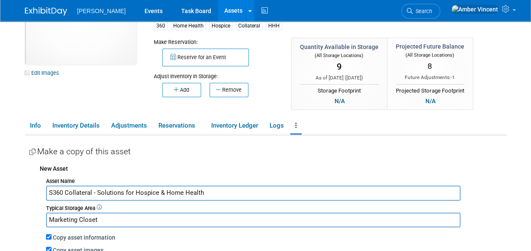
scroll to position [85, 0]
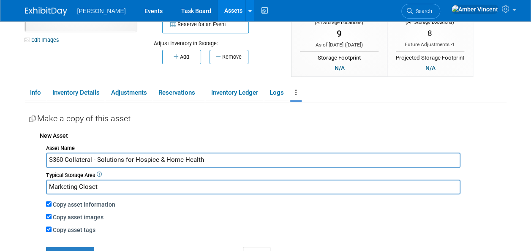
drag, startPoint x: 207, startPoint y: 158, endPoint x: 97, endPoint y: 159, distance: 109.9
click at [97, 159] on input "S360 Collateral - Solutions for Hospice & Home Health" at bounding box center [253, 160] width 415 height 15
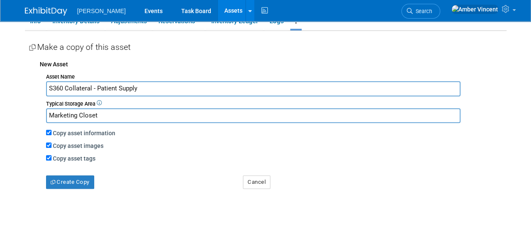
scroll to position [169, 0]
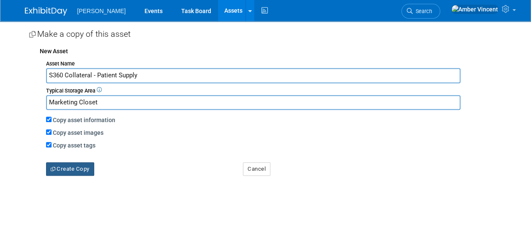
type input "S360 Collateral - Patient Supply"
click at [83, 173] on button "Create Copy" at bounding box center [70, 169] width 48 height 14
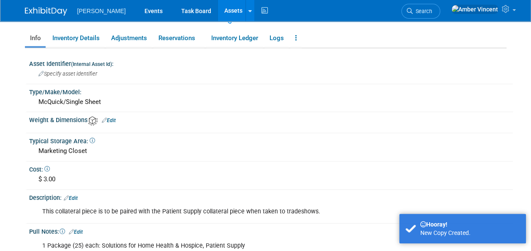
scroll to position [169, 0]
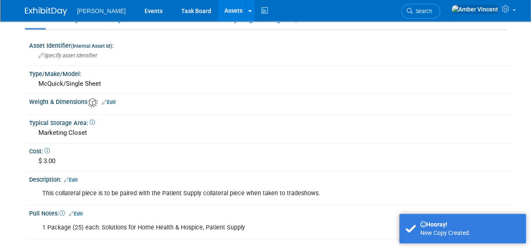
click at [192, 189] on div "This collateral piece is to be paired with the Patient Supply collateral piece …" at bounding box center [227, 193] width 383 height 17
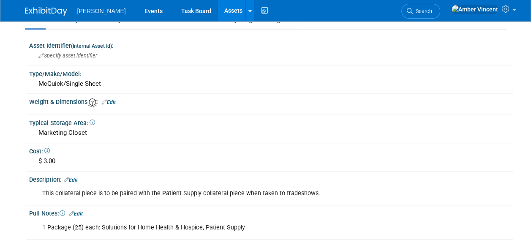
click at [159, 192] on div "This collateral piece is to be paired with the Patient Supply collateral piece …" at bounding box center [227, 193] width 383 height 17
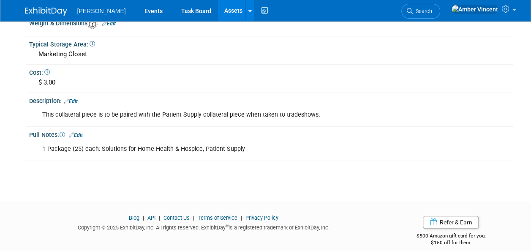
scroll to position [254, 0]
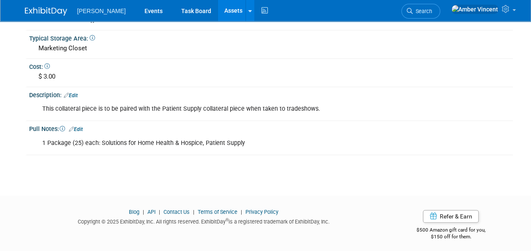
click at [179, 106] on div "This collateral piece is to be paired with the Patient Supply collateral piece …" at bounding box center [227, 109] width 383 height 17
click at [165, 110] on div "This collateral piece is to be paired with the Patient Supply collateral piece …" at bounding box center [227, 109] width 383 height 17
click at [162, 108] on div "This collateral piece is to be paired with the Patient Supply collateral piece …" at bounding box center [227, 109] width 383 height 17
click at [74, 93] on link "Edit" at bounding box center [71, 96] width 14 height 6
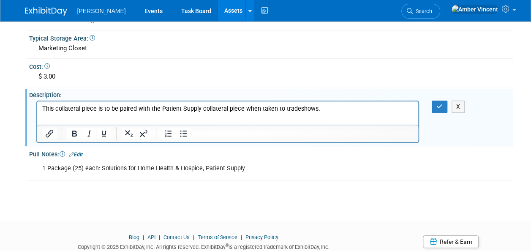
scroll to position [0, 0]
drag, startPoint x: 159, startPoint y: 109, endPoint x: 198, endPoint y: 111, distance: 39.8
click at [198, 111] on p "This collateral piece is to be paired with the Patient Supply collateral piece …" at bounding box center [228, 109] width 372 height 8
click at [444, 107] on button "button" at bounding box center [440, 107] width 16 height 12
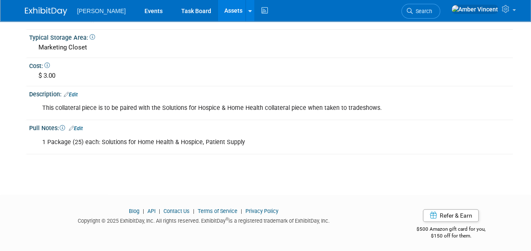
scroll to position [255, 0]
click at [79, 125] on link "Edit" at bounding box center [76, 128] width 14 height 6
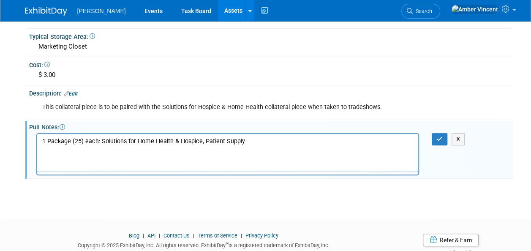
scroll to position [0, 0]
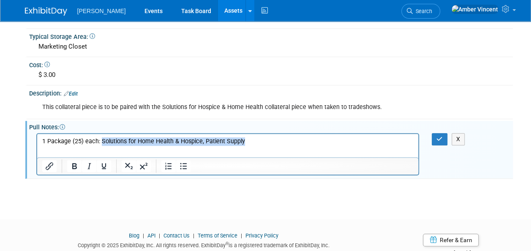
drag, startPoint x: 101, startPoint y: 140, endPoint x: 244, endPoint y: 135, distance: 142.6
click at [244, 135] on html "1 Package (25) each: Solutions for Home Health & Hospice, Patient Supply" at bounding box center [228, 140] width 382 height 12
click at [201, 141] on p "1 Package (25) each: Solutions for Home Health & Hospice, Patient Supply" at bounding box center [228, 141] width 372 height 8
drag, startPoint x: 242, startPoint y: 140, endPoint x: 101, endPoint y: 137, distance: 141.3
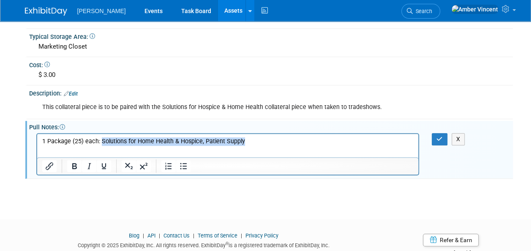
click at [101, 137] on p "1 Package (25) each: Solutions for Home Health & Hospice, Patient Supply" at bounding box center [228, 141] width 372 height 8
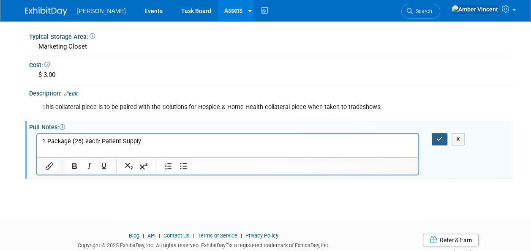
click at [441, 140] on icon "button" at bounding box center [440, 139] width 6 height 6
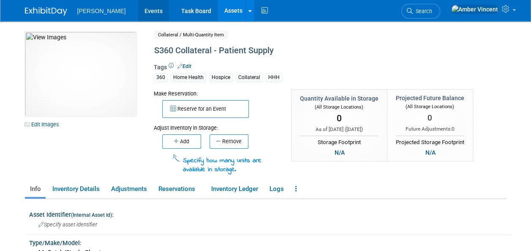
click at [138, 10] on link "Events" at bounding box center [153, 10] width 31 height 21
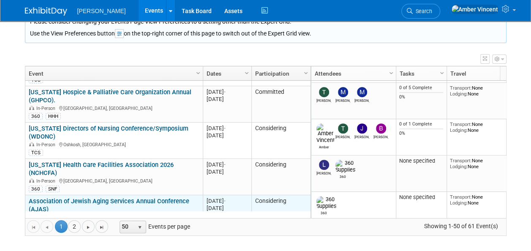
scroll to position [101, 0]
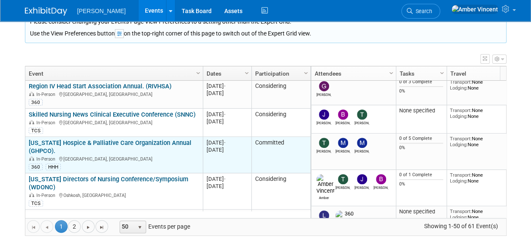
click at [128, 139] on link "[US_STATE] Hospice & [MEDICAL_DATA] Organization Annual (GHPCO)." at bounding box center [110, 147] width 163 height 16
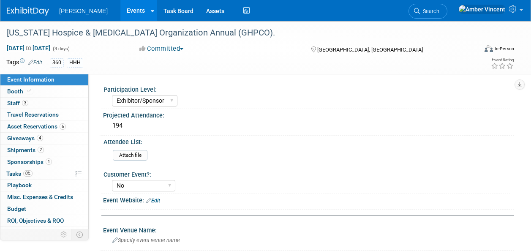
select select "Exhibitor/Sponsor"
select select "No"
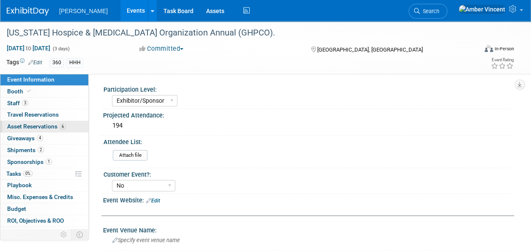
click at [36, 128] on span "Asset Reservations 6" at bounding box center [36, 126] width 59 height 7
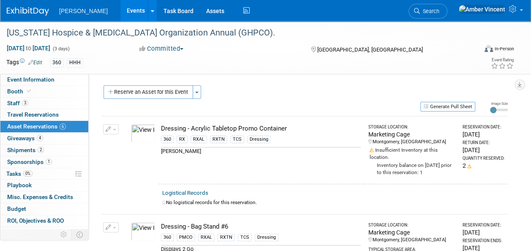
click at [140, 95] on button "Reserve an Asset for this Event" at bounding box center [149, 92] width 90 height 14
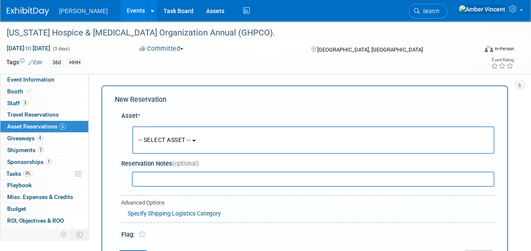
scroll to position [8, 0]
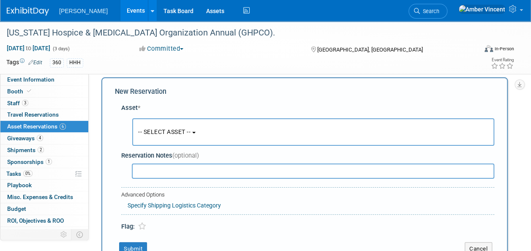
click at [168, 123] on button "-- SELECT ASSET --" at bounding box center [313, 131] width 362 height 27
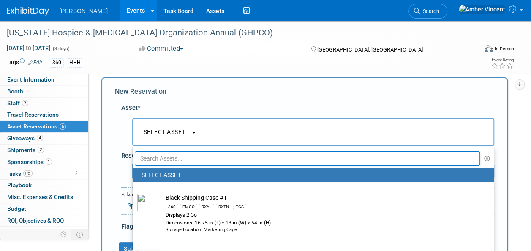
click at [162, 153] on input "text" at bounding box center [307, 158] width 345 height 14
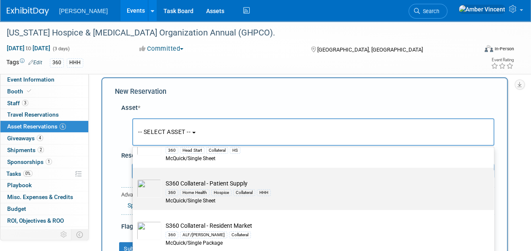
scroll to position [127, 0]
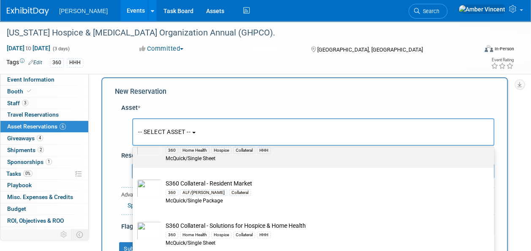
type input "s360 collateral"
click at [182, 162] on label "S360 Collateral - Patient Supply 360 Home Health Hospice Collateral HHH McQuick…" at bounding box center [311, 146] width 349 height 39
click at [134, 136] on input "S360 Collateral - Patient Supply 360 Home Health Hospice Collateral HHH McQuick…" at bounding box center [131, 132] width 5 height 5
select select "10729848"
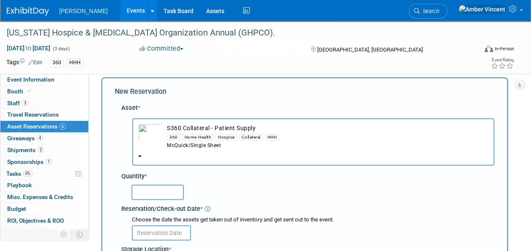
click at [172, 195] on input "text" at bounding box center [157, 192] width 52 height 15
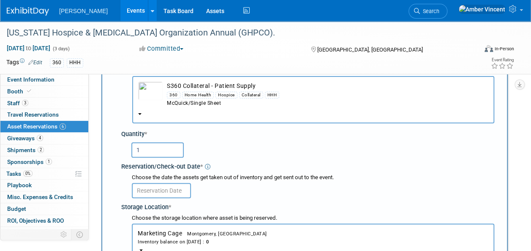
type input "1"
click at [172, 193] on body "Turenne Events Add Event Bulk Upload Events Shareable Event Boards Recently Vie…" at bounding box center [265, 75] width 531 height 251
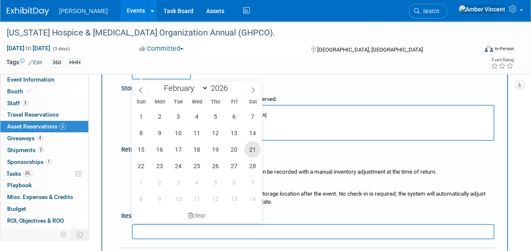
scroll to position [177, 0]
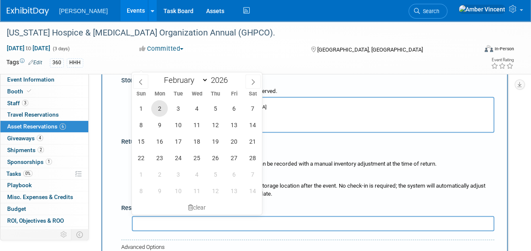
click at [160, 106] on span "2" at bounding box center [159, 108] width 16 height 16
type input "Feb 2, 2026"
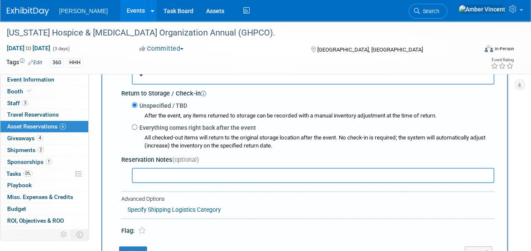
scroll to position [262, 0]
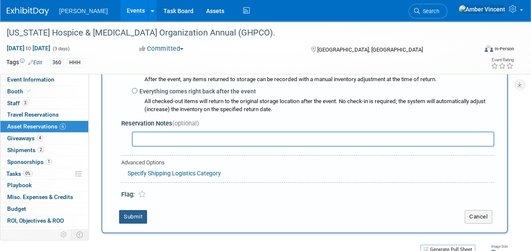
click at [140, 213] on button "Submit" at bounding box center [133, 217] width 28 height 14
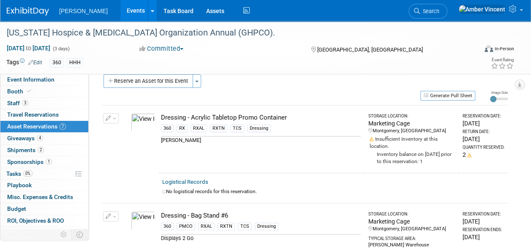
scroll to position [0, 0]
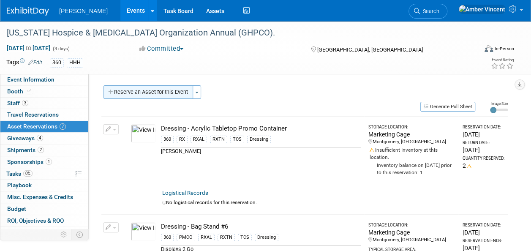
click at [156, 93] on button "Reserve an Asset for this Event" at bounding box center [149, 92] width 90 height 14
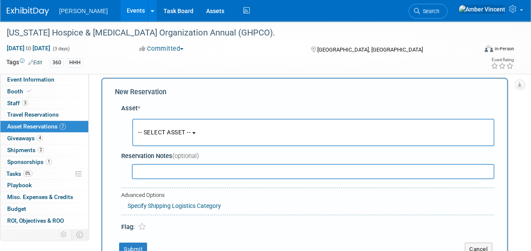
scroll to position [8, 0]
click at [187, 129] on span "-- SELECT ASSET --" at bounding box center [164, 132] width 52 height 7
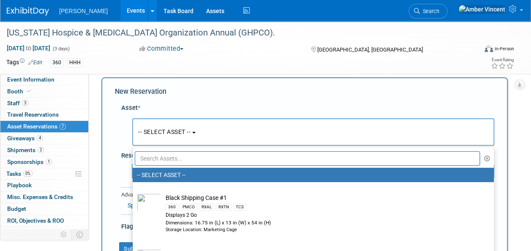
click at [170, 155] on input "text" at bounding box center [307, 158] width 345 height 14
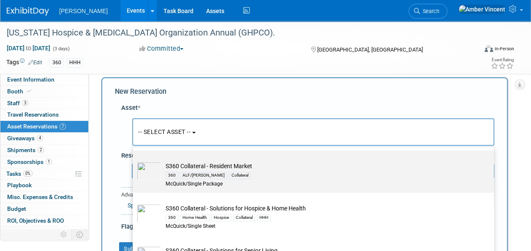
scroll to position [169, 0]
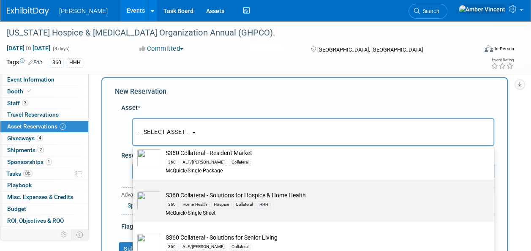
type input "s360 collateral"
click at [228, 204] on div "Hospice" at bounding box center [221, 204] width 20 height 7
click at [134, 190] on input "S360 Collateral - Solutions for Hospice & Home Health 360 Home Health Hospice C…" at bounding box center [131, 186] width 5 height 5
select select "10722319"
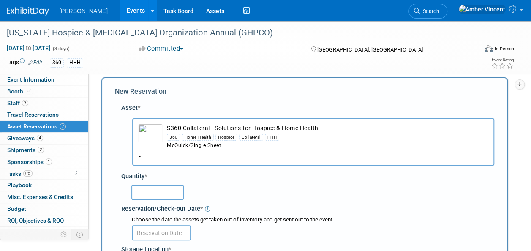
click at [161, 192] on input "text" at bounding box center [157, 192] width 52 height 15
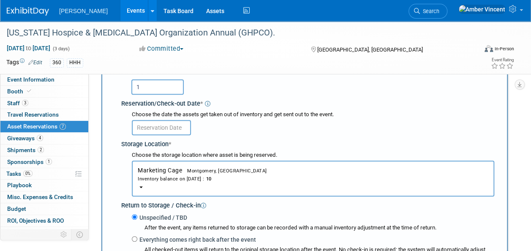
scroll to position [50, 0]
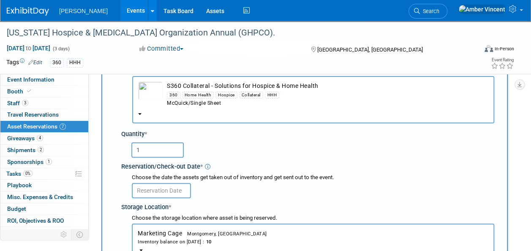
type input "1"
click at [156, 194] on body "Turenne Events Add Event Bulk Upload Events Shareable Event Boards Recently Vie…" at bounding box center [265, 75] width 531 height 251
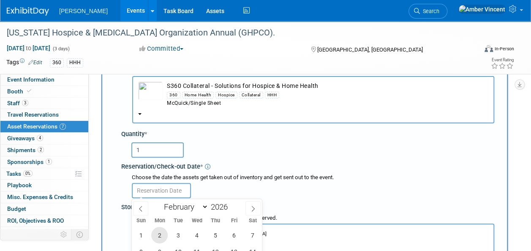
click at [162, 232] on span "2" at bounding box center [159, 235] width 16 height 16
type input "Feb 2, 2026"
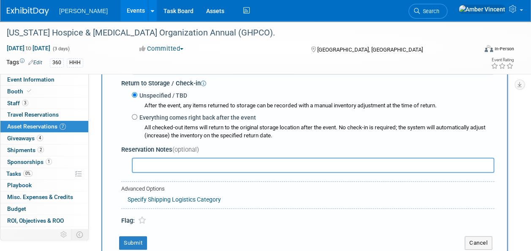
scroll to position [262, 0]
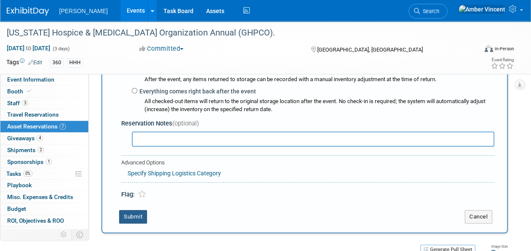
click at [144, 214] on button "Submit" at bounding box center [133, 217] width 28 height 14
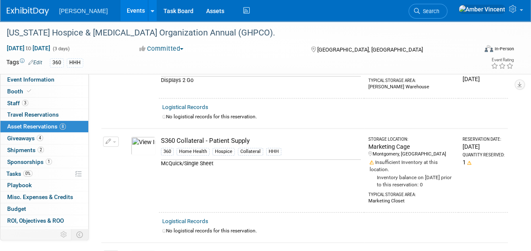
scroll to position [0, 0]
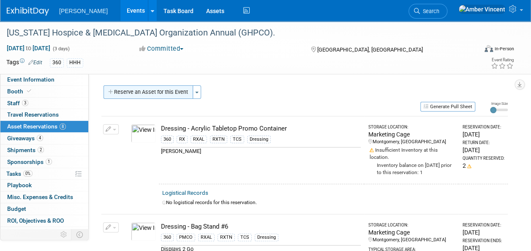
click at [145, 96] on button "Reserve an Asset for this Event" at bounding box center [149, 92] width 90 height 14
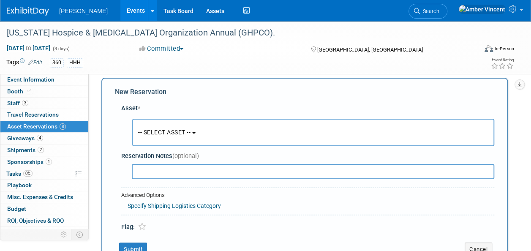
scroll to position [8, 0]
click at [181, 131] on span "-- SELECT ASSET --" at bounding box center [164, 132] width 52 height 7
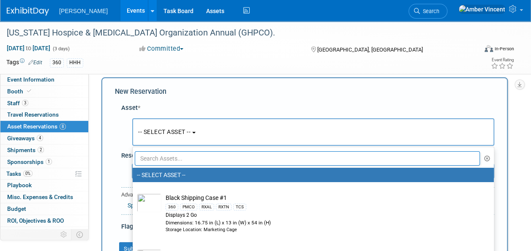
click at [179, 155] on input "text" at bounding box center [307, 158] width 345 height 14
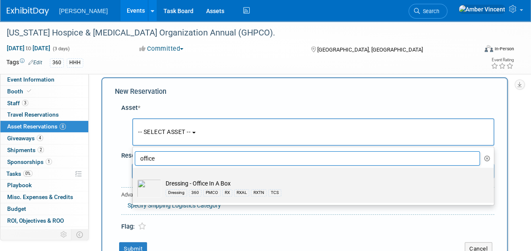
type input "office"
click at [200, 197] on div "Dressing 360 PMCO RX RXAL RXTN TCS" at bounding box center [322, 193] width 312 height 10
click at [134, 178] on input "Dressing - Office In A Box Dressing 360 PMCO RX RXAL RXTN TCS" at bounding box center [131, 175] width 5 height 5
select select "10724056"
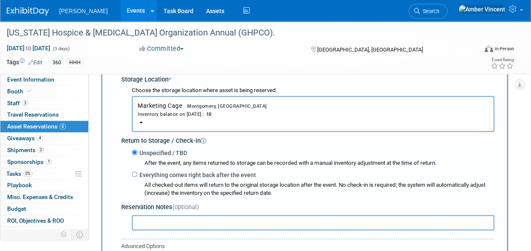
scroll to position [50, 0]
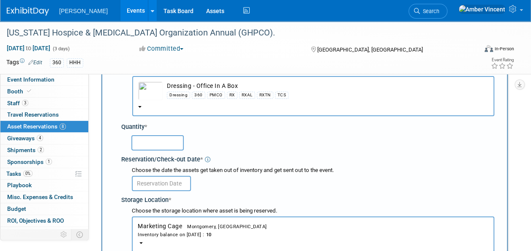
click at [155, 144] on input "text" at bounding box center [157, 142] width 52 height 15
type input "1"
click at [153, 180] on input "text" at bounding box center [161, 183] width 59 height 15
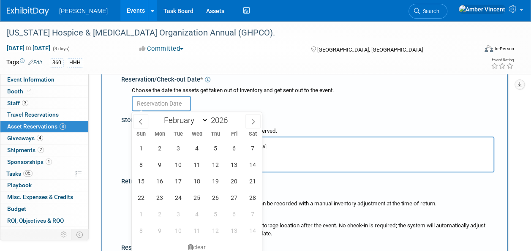
scroll to position [135, 0]
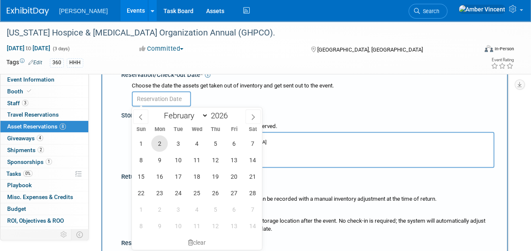
click at [158, 142] on span "2" at bounding box center [159, 143] width 16 height 16
type input "Feb 2, 2026"
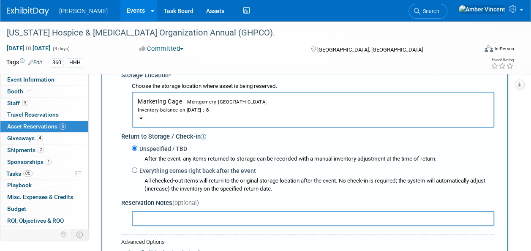
scroll to position [219, 0]
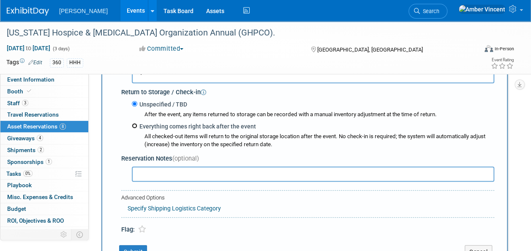
click at [137, 127] on input "Everything comes right back after the event" at bounding box center [134, 125] width 5 height 5
radio input "true"
type input "2026"
select select "1"
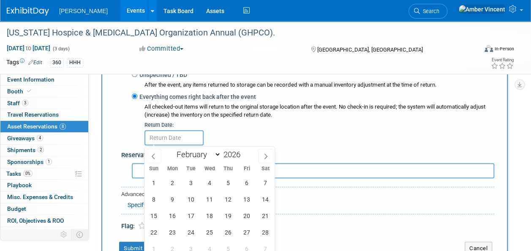
scroll to position [262, 0]
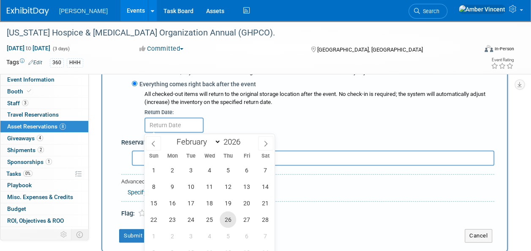
click at [224, 219] on span "26" at bounding box center [228, 219] width 16 height 16
type input "Feb 26, 2026"
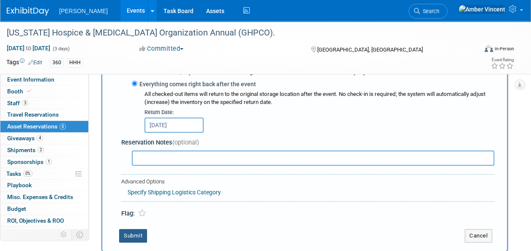
click at [130, 233] on button "Submit" at bounding box center [133, 236] width 28 height 14
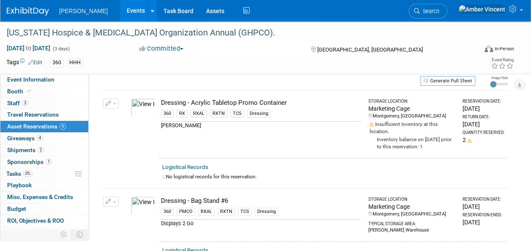
scroll to position [0, 0]
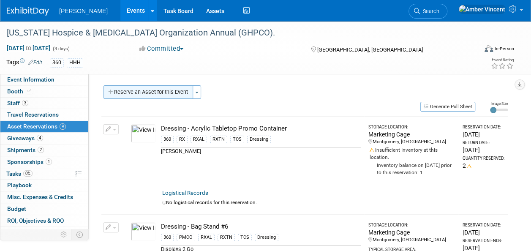
click at [179, 95] on button "Reserve an Asset for this Event" at bounding box center [149, 92] width 90 height 14
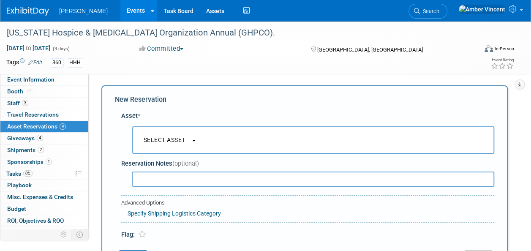
scroll to position [8, 0]
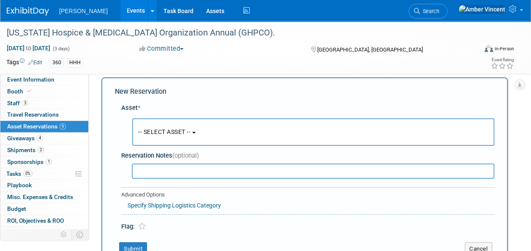
click at [174, 128] on button "-- SELECT ASSET --" at bounding box center [313, 131] width 362 height 27
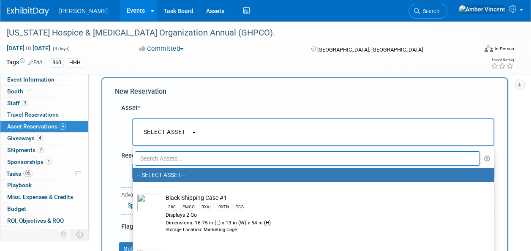
click at [179, 161] on input "text" at bounding box center [307, 158] width 345 height 14
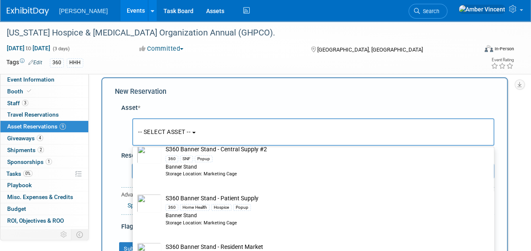
scroll to position [296, 0]
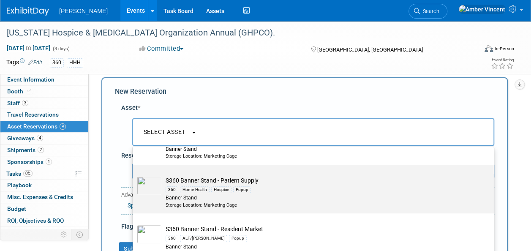
type input "s360 ba"
click at [228, 187] on div "Hospice" at bounding box center [221, 189] width 20 height 7
click at [134, 175] on input "S360 Banner Stand - Patient Supply 360 Home Health Hospice Popup Banner Stand S…" at bounding box center [131, 172] width 5 height 5
select select "10722323"
select select "1"
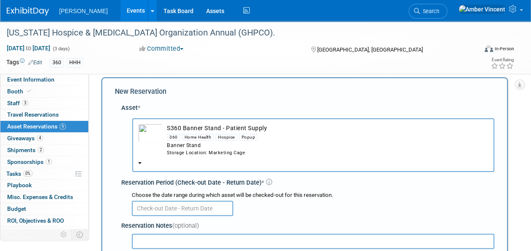
click at [188, 204] on input "text" at bounding box center [182, 208] width 101 height 15
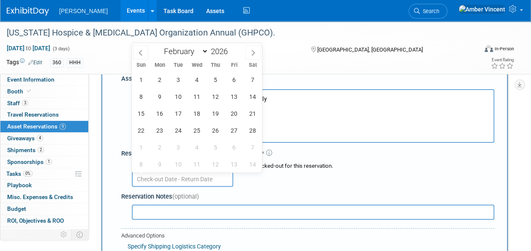
scroll to position [50, 0]
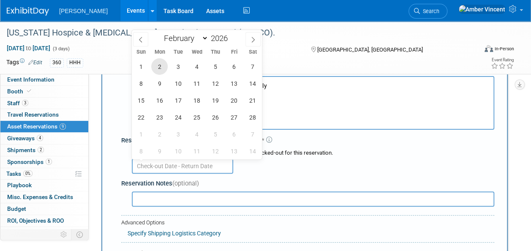
click at [155, 63] on span "2" at bounding box center [159, 66] width 16 height 16
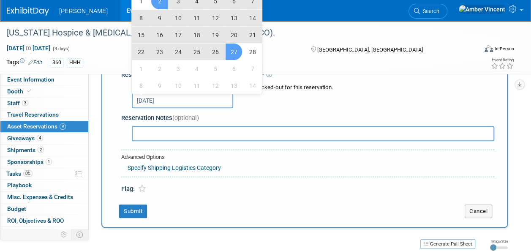
scroll to position [8, 0]
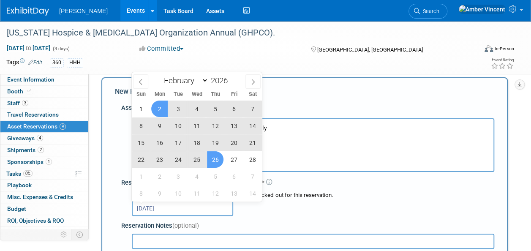
click at [216, 165] on span "26" at bounding box center [215, 159] width 16 height 16
type input "Feb 2, 2026 to Feb 26, 2026"
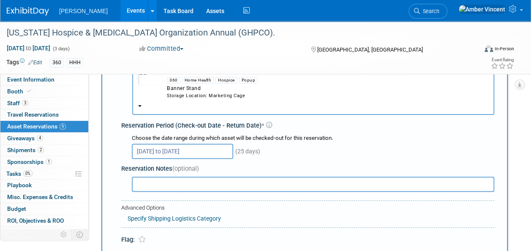
scroll to position [135, 0]
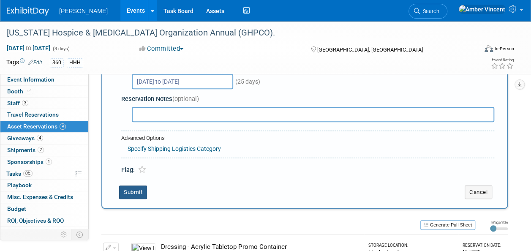
click at [141, 188] on button "Submit" at bounding box center [133, 193] width 28 height 14
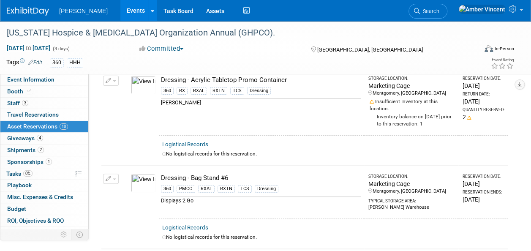
scroll to position [0, 0]
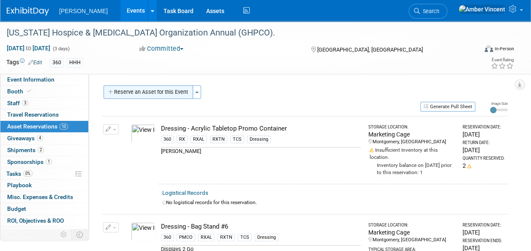
click at [178, 93] on button "Reserve an Asset for this Event" at bounding box center [149, 92] width 90 height 14
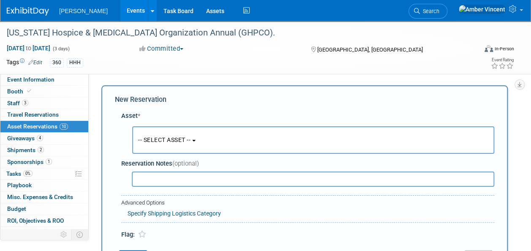
scroll to position [8, 0]
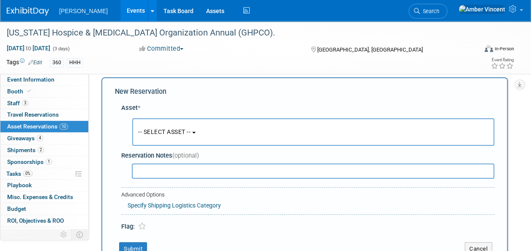
click at [183, 123] on button "-- SELECT ASSET --" at bounding box center [313, 131] width 362 height 27
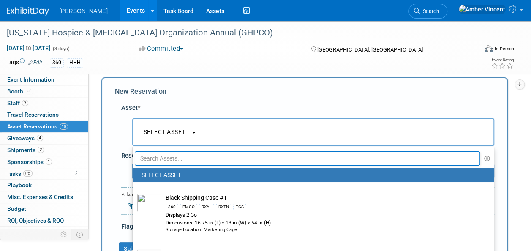
click at [175, 156] on input "text" at bounding box center [307, 158] width 345 height 14
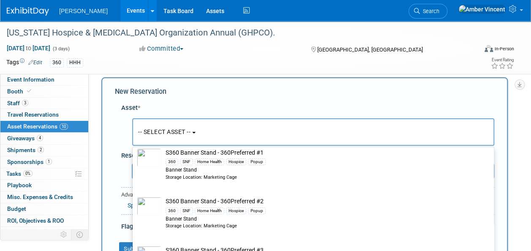
scroll to position [42, 0]
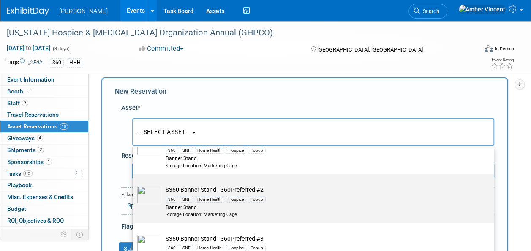
type input "s360"
click at [246, 188] on td "S360 Banner Stand - 360Preferred #2 360 SNF Home Health Hospice Popup Banner St…" at bounding box center [320, 202] width 316 height 32
click at [134, 184] on input "S360 Banner Stand - 360Preferred #2 360 SNF Home Health Hospice Popup Banner St…" at bounding box center [131, 181] width 5 height 5
select select "10724153"
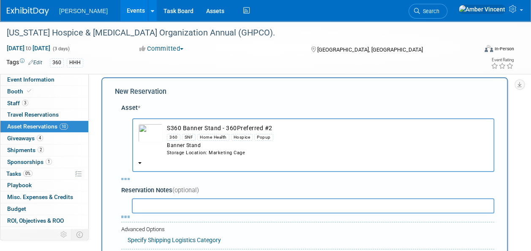
select select "1"
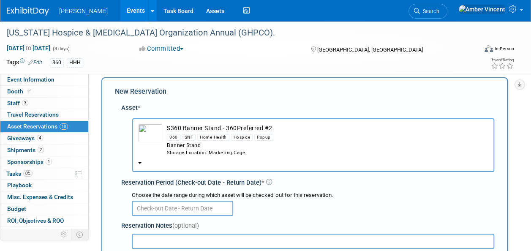
click at [181, 211] on input "text" at bounding box center [182, 208] width 101 height 15
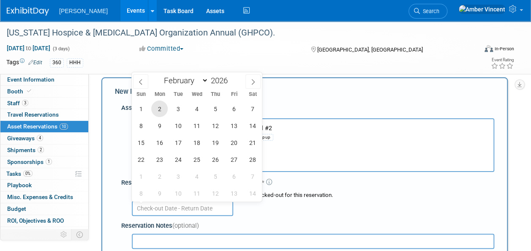
click at [158, 107] on span "2" at bounding box center [159, 109] width 16 height 16
type input "Feb 2, 2026"
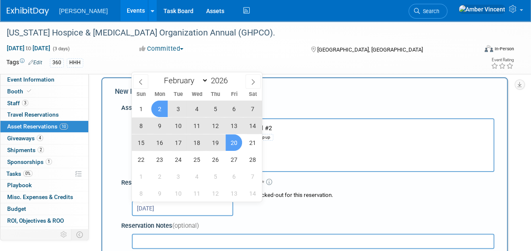
click at [313, 156] on div "Storage Location: Marketing Cage" at bounding box center [328, 153] width 322 height 7
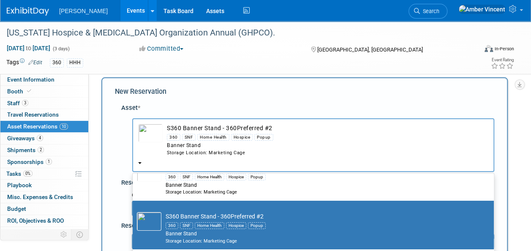
click at [258, 134] on div "360 SNF Home Health Hospice Popup" at bounding box center [328, 137] width 322 height 10
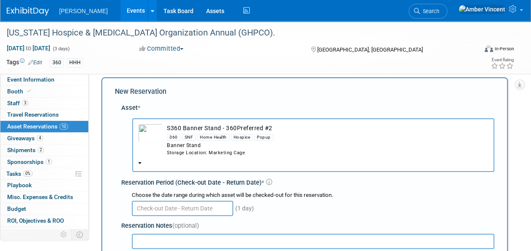
click at [258, 138] on div "Popup" at bounding box center [264, 137] width 19 height 7
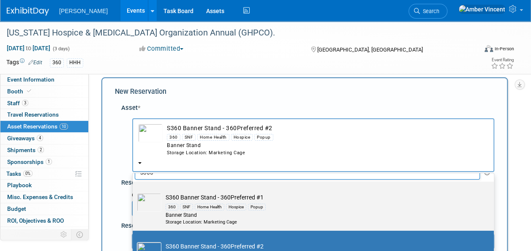
scroll to position [0, 0]
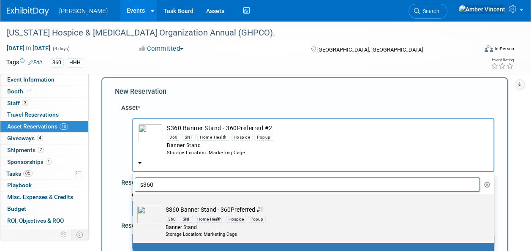
click at [249, 208] on td "S360 Banner Stand - 360Preferred #1 360 SNF Home Health Hospice Popup Banner St…" at bounding box center [320, 221] width 316 height 32
click at [134, 204] on input "S360 Banner Stand - 360Preferred #1 360 SNF Home Health Hospice Popup Banner St…" at bounding box center [131, 201] width 5 height 5
radio input "true"
select select "10722321"
type input "s360"
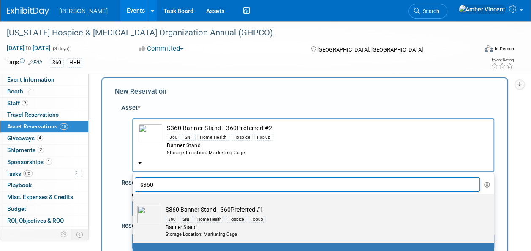
radio input "false"
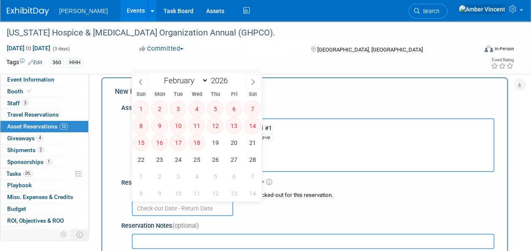
click at [190, 207] on input "text" at bounding box center [182, 208] width 101 height 15
click at [317, 145] on div "Banner Stand" at bounding box center [328, 145] width 322 height 7
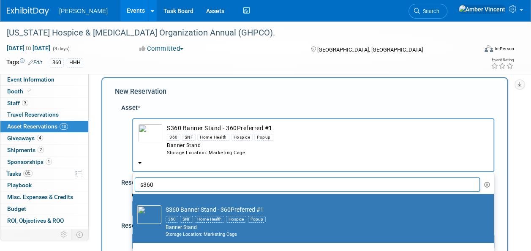
click at [316, 145] on div "Banner Stand" at bounding box center [328, 145] width 322 height 7
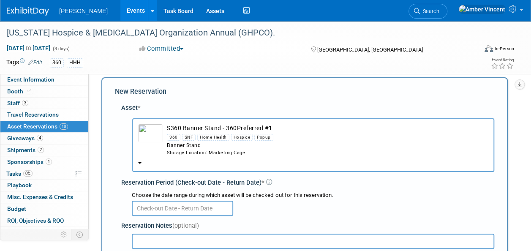
click at [315, 146] on div "Banner Stand" at bounding box center [328, 145] width 322 height 7
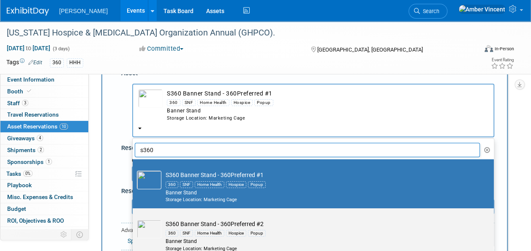
scroll to position [93, 0]
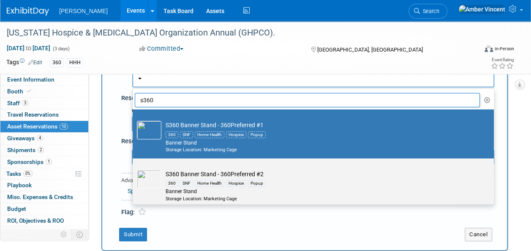
click at [282, 173] on td "S360 Banner Stand - 360Preferred #2 360 SNF Home Health Hospice Popup Banner St…" at bounding box center [320, 186] width 316 height 32
click at [134, 169] on input "S360 Banner Stand - 360Preferred #2 360 SNF Home Health Hospice Popup Banner St…" at bounding box center [131, 165] width 5 height 5
select select "10724153"
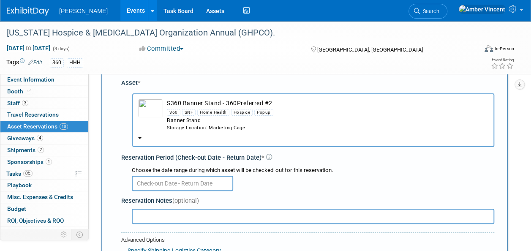
scroll to position [50, 0]
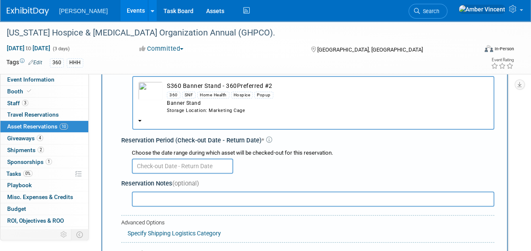
click at [207, 164] on input "text" at bounding box center [182, 166] width 101 height 15
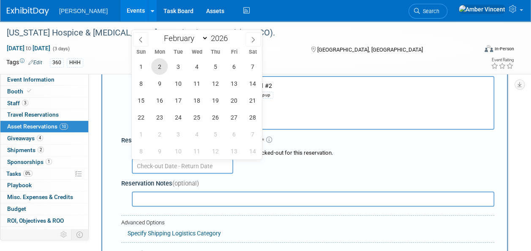
click at [156, 66] on span "2" at bounding box center [159, 66] width 16 height 16
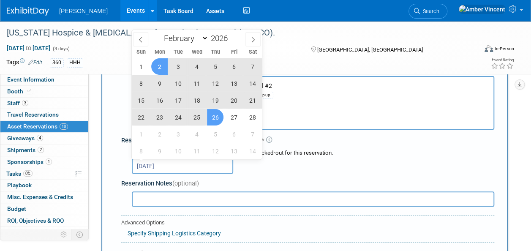
click at [211, 117] on span "26" at bounding box center [215, 117] width 16 height 16
type input "Feb 2, 2026 to Feb 26, 2026"
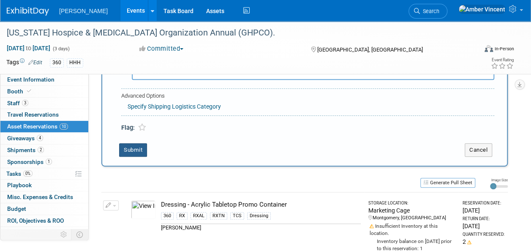
click at [135, 148] on button "Submit" at bounding box center [133, 150] width 28 height 14
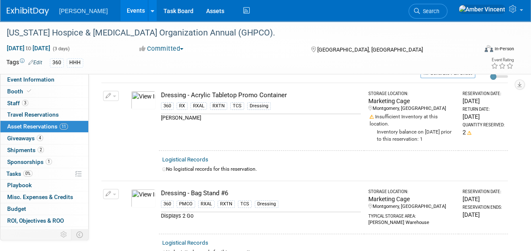
scroll to position [0, 0]
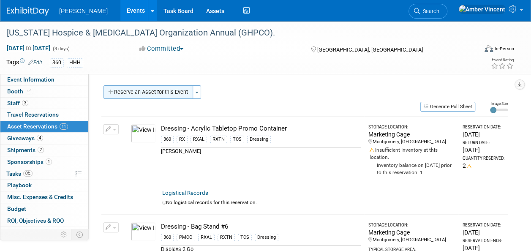
click at [163, 97] on button "Reserve an Asset for this Event" at bounding box center [149, 92] width 90 height 14
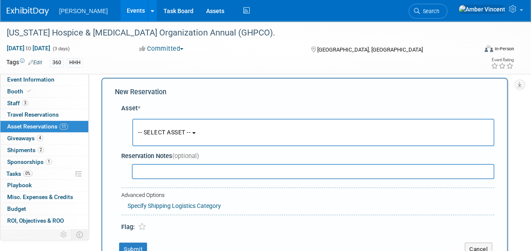
scroll to position [8, 0]
click at [186, 128] on button "-- SELECT ASSET --" at bounding box center [313, 131] width 362 height 27
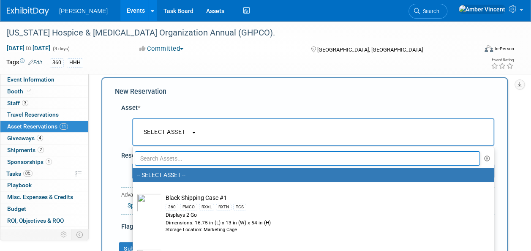
click at [183, 160] on input "text" at bounding box center [307, 158] width 345 height 14
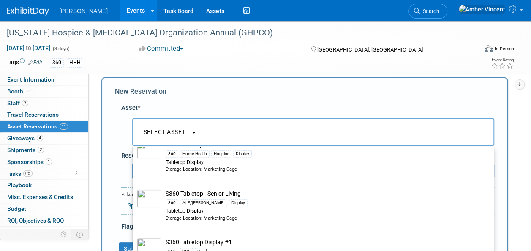
scroll to position [338, 0]
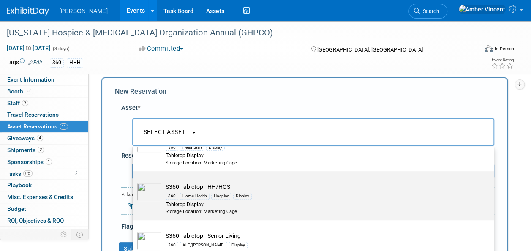
type input "s360 table"
click at [204, 193] on div "Home Health" at bounding box center [195, 196] width 30 height 7
click at [134, 181] on input "S360 Tabletop - HH/HOS 360 Home Health Hospice Display Tabletop Display Storage…" at bounding box center [131, 178] width 5 height 5
select select "10722336"
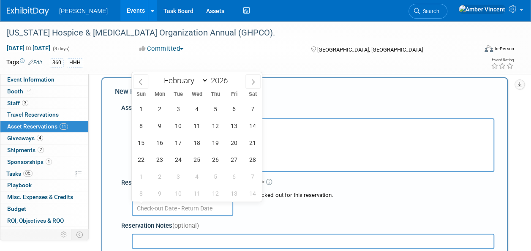
click at [190, 208] on input "text" at bounding box center [182, 208] width 101 height 15
click at [156, 109] on span "2" at bounding box center [159, 109] width 16 height 16
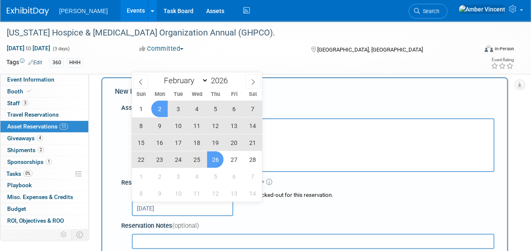
click at [219, 158] on span "26" at bounding box center [215, 159] width 16 height 16
type input "Feb 2, 2026 to Feb 26, 2026"
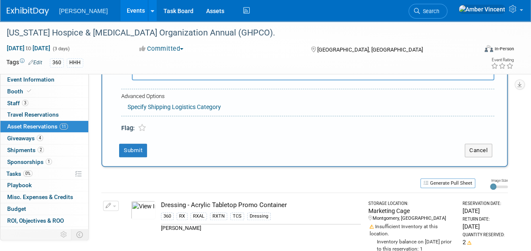
scroll to position [177, 0]
click at [142, 151] on button "Submit" at bounding box center [133, 150] width 28 height 14
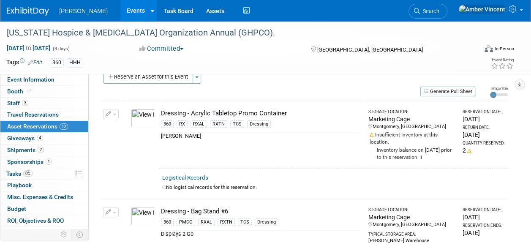
scroll to position [0, 0]
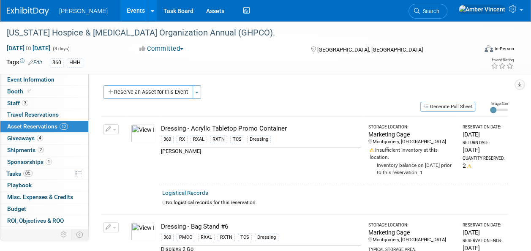
click at [121, 11] on link "Events" at bounding box center [136, 10] width 31 height 21
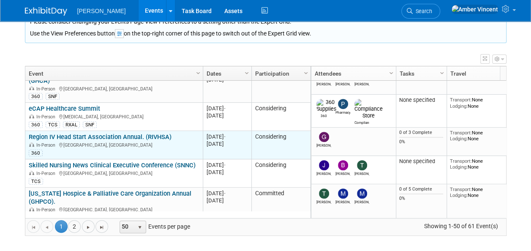
scroll to position [101, 0]
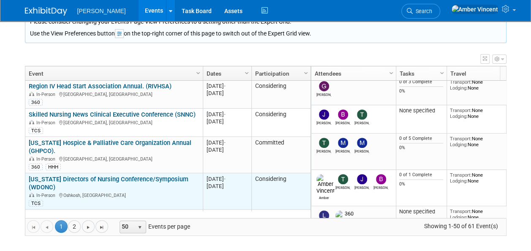
click at [142, 175] on link "[US_STATE] Directors of Nursing Conference/Symposium (WDONC)" at bounding box center [109, 183] width 160 height 16
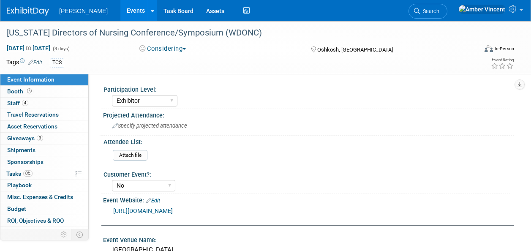
select select "Exhibitor"
select select "No"
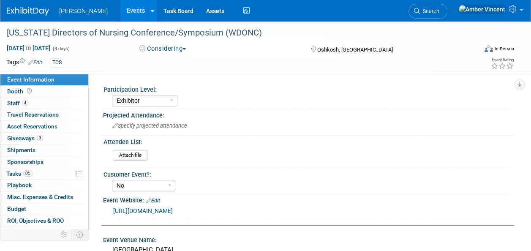
drag, startPoint x: 22, startPoint y: 128, endPoint x: 167, endPoint y: 143, distance: 146.2
click at [22, 128] on span "Asset Reservations 0" at bounding box center [32, 126] width 50 height 7
